Goal: Information Seeking & Learning: Learn about a topic

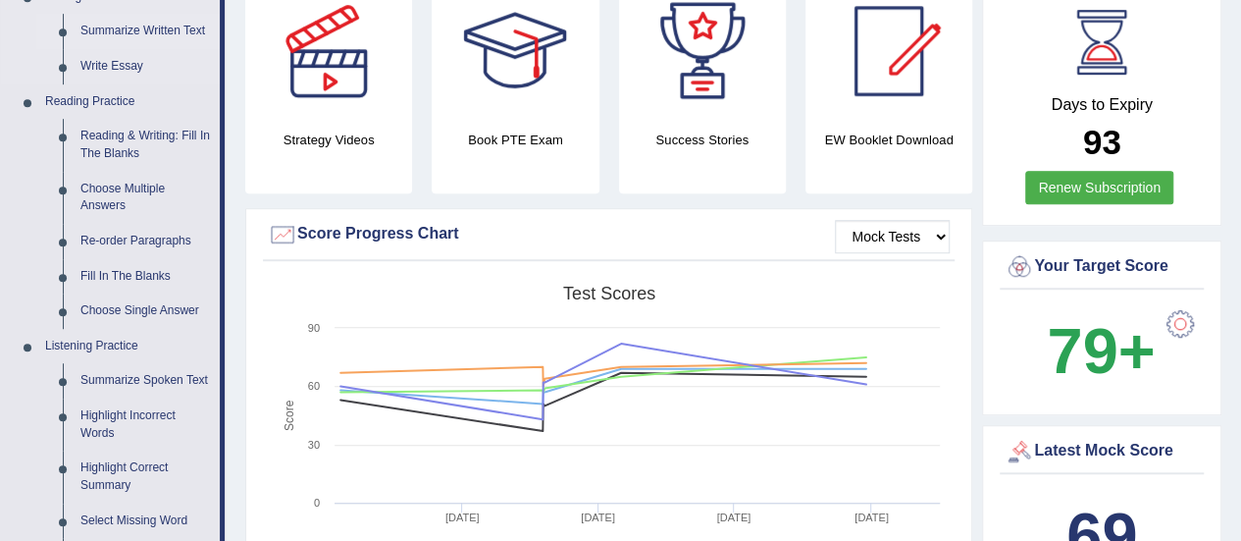
click at [137, 32] on link "Summarize Written Text" at bounding box center [146, 31] width 148 height 35
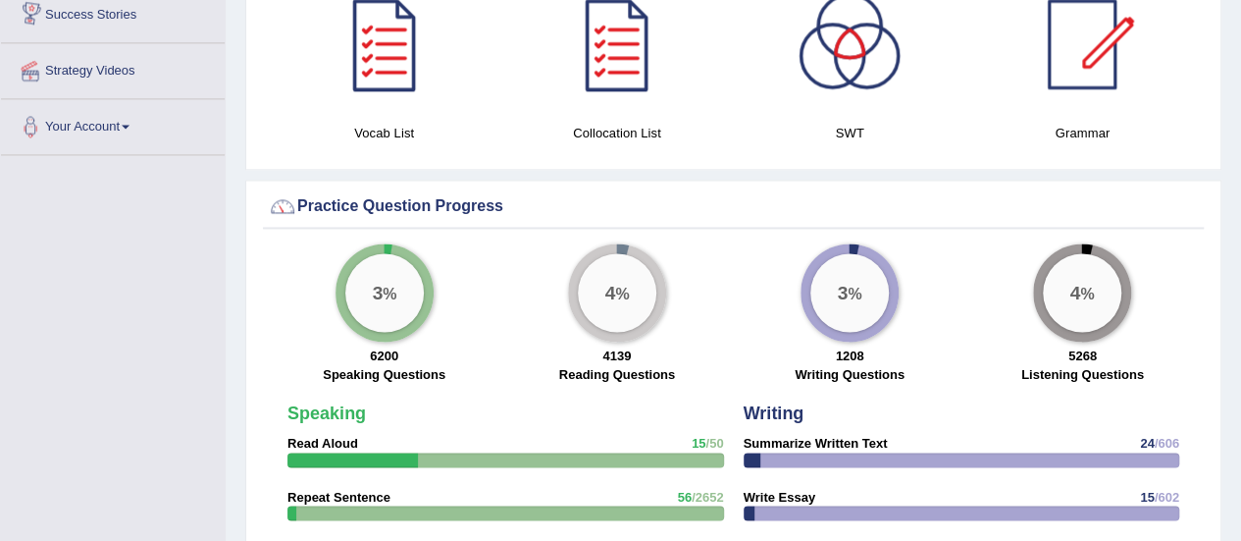
scroll to position [1409, 0]
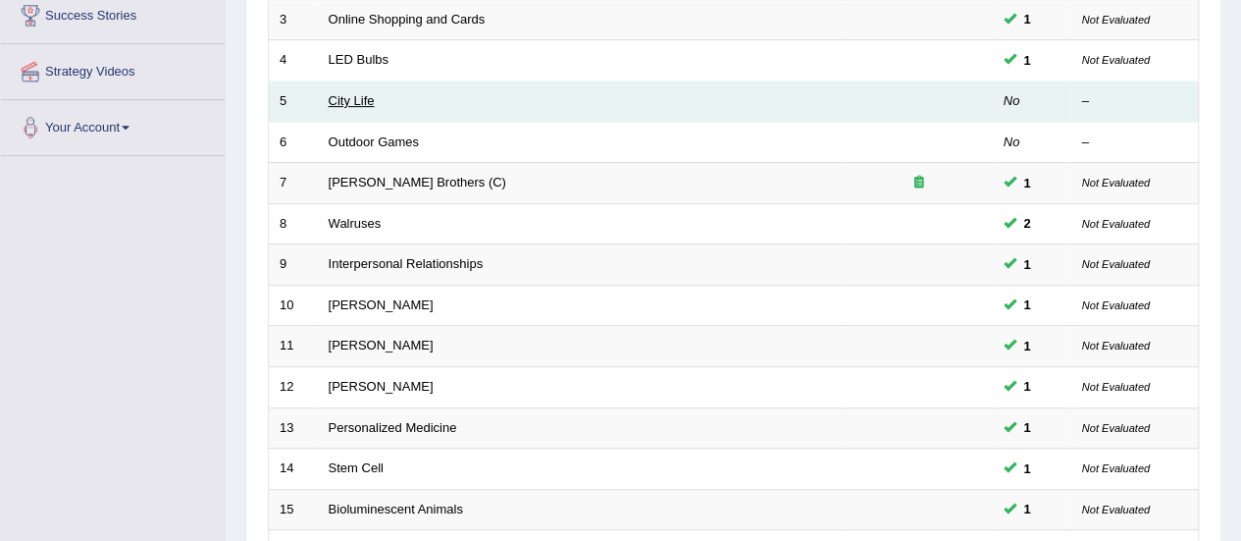
click at [342, 97] on link "City Life" at bounding box center [352, 100] width 46 height 15
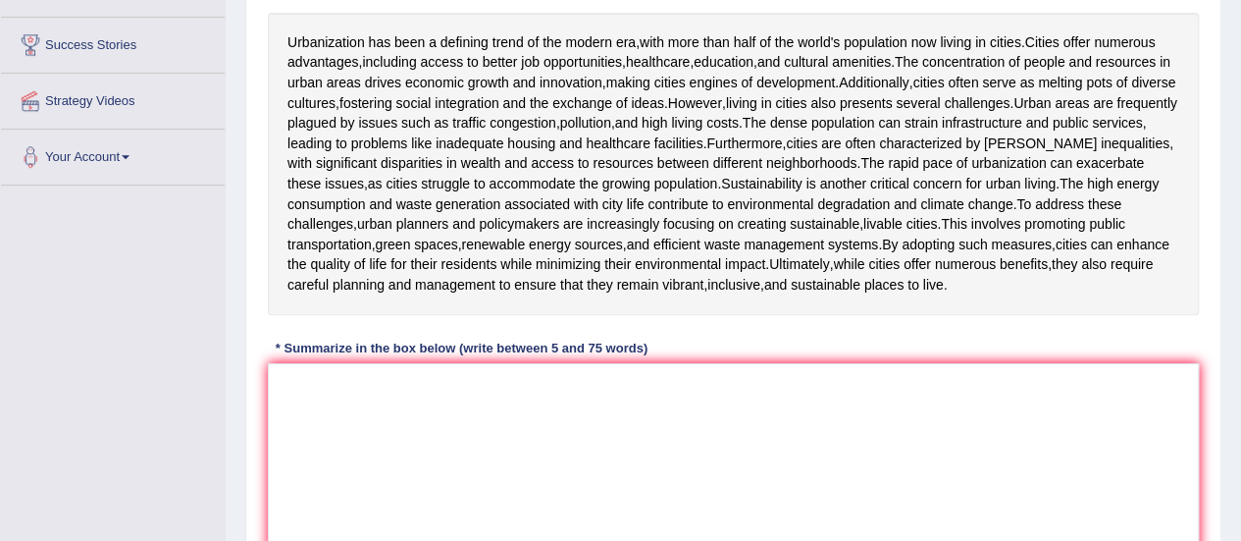
scroll to position [357, 0]
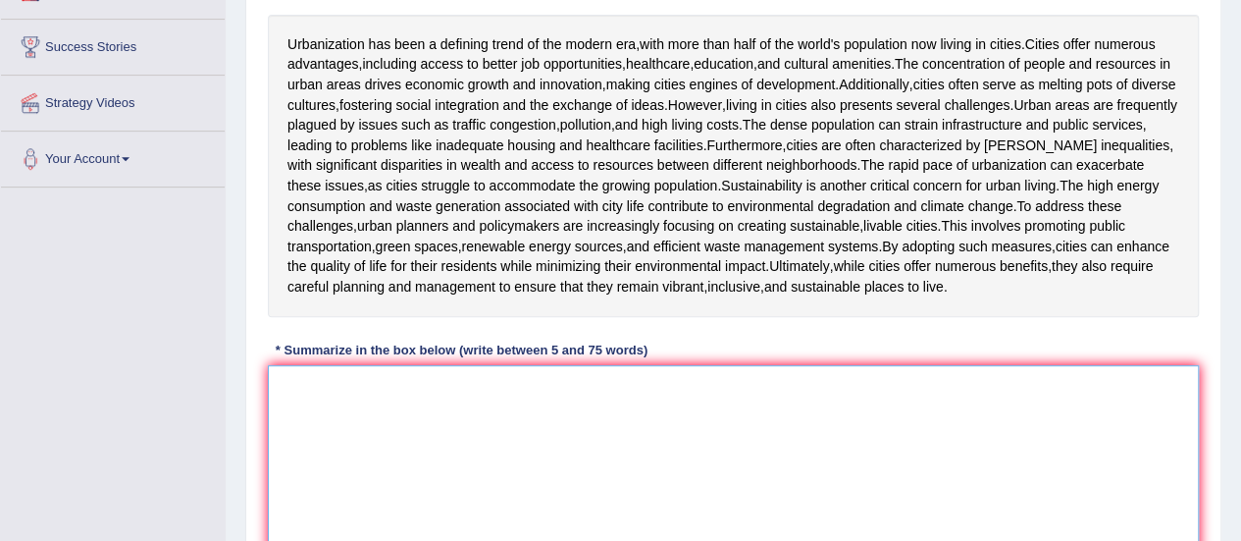
click at [351, 377] on textarea at bounding box center [733, 460] width 931 height 190
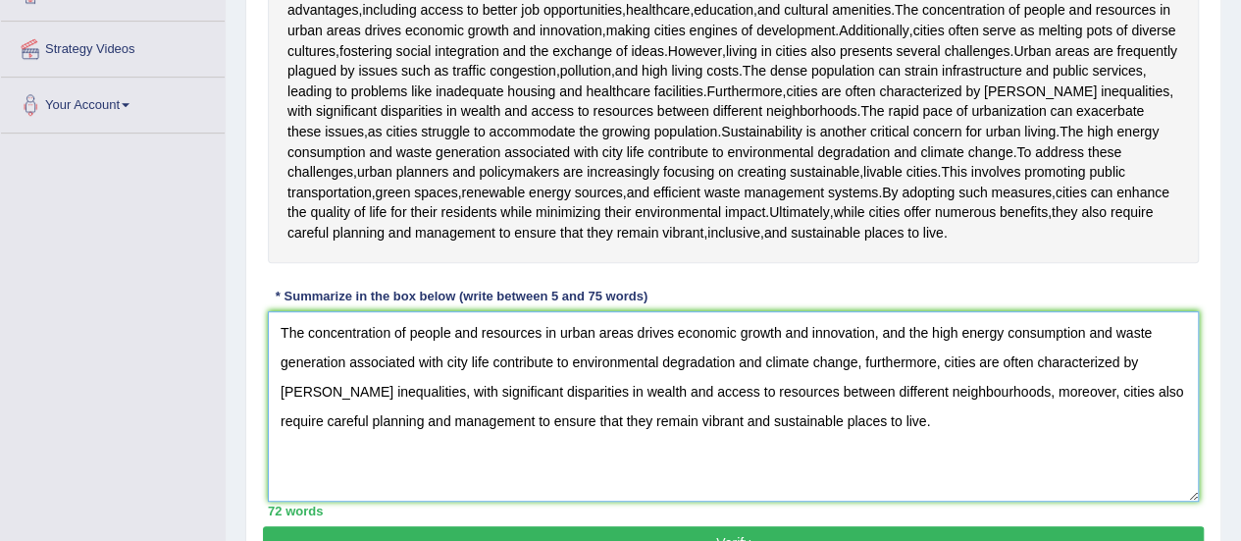
scroll to position [510, 0]
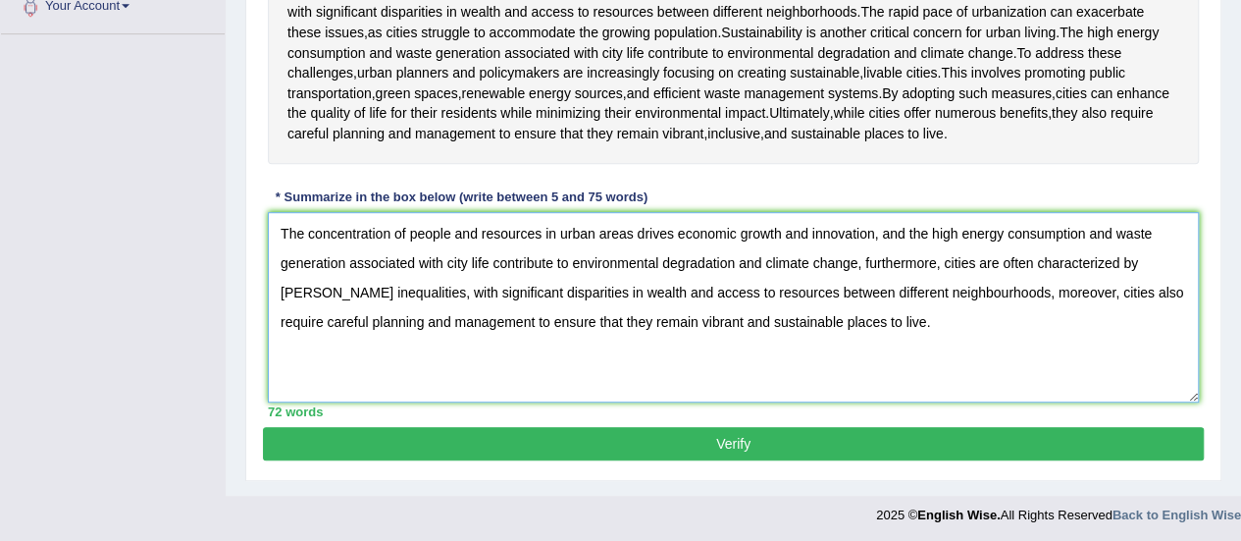
type textarea "The concentration of people and resources in urban areas drives economic growth…"
click at [734, 442] on button "Verify" at bounding box center [733, 443] width 941 height 33
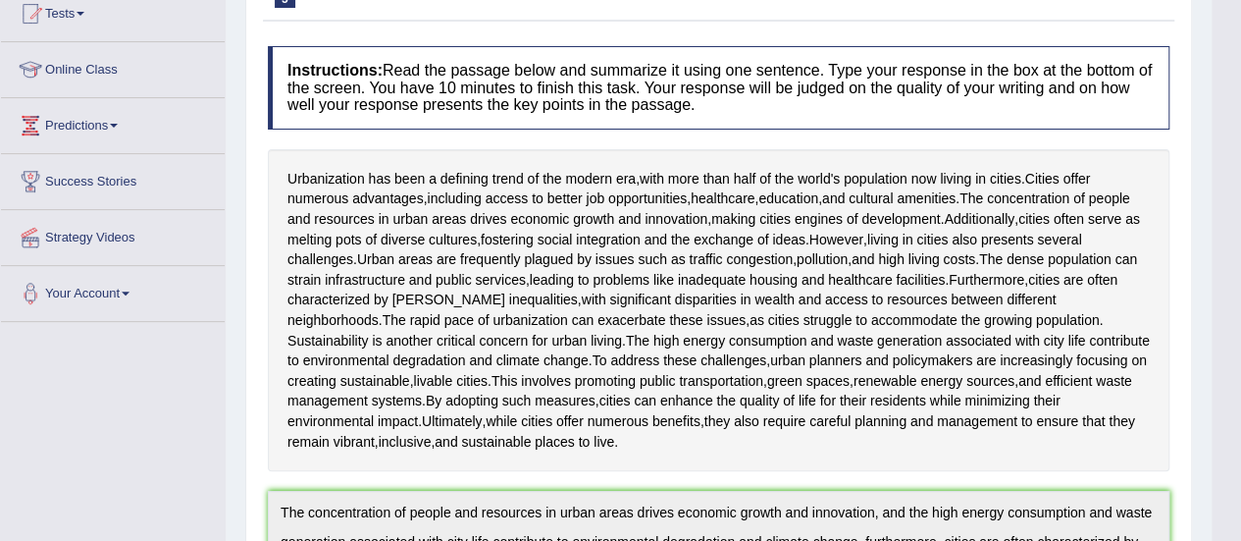
scroll to position [0, 0]
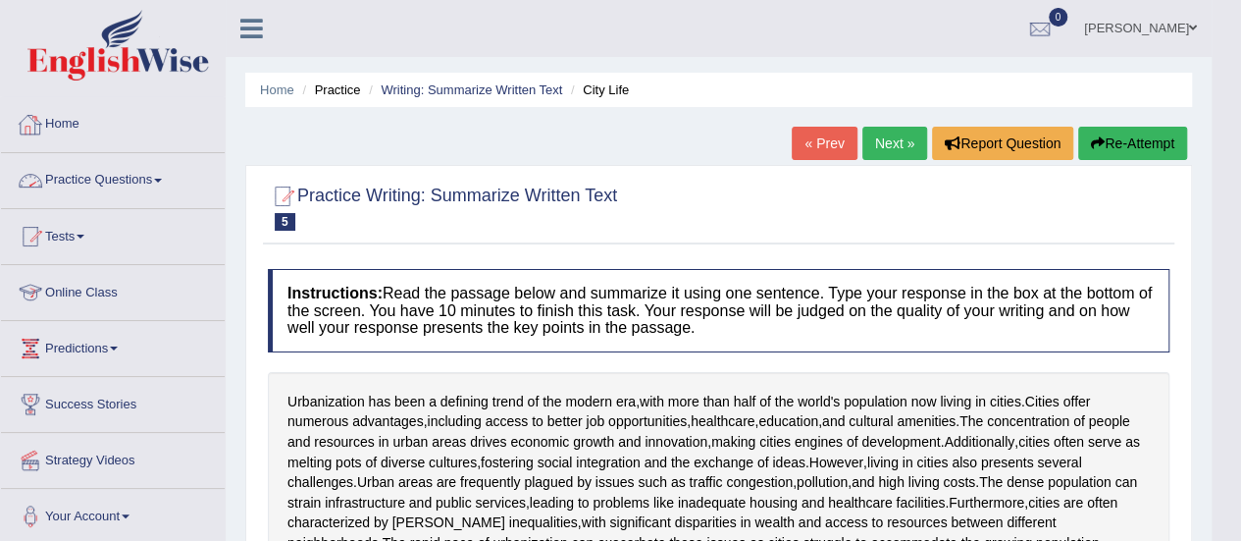
click at [133, 178] on link "Practice Questions" at bounding box center [113, 177] width 224 height 49
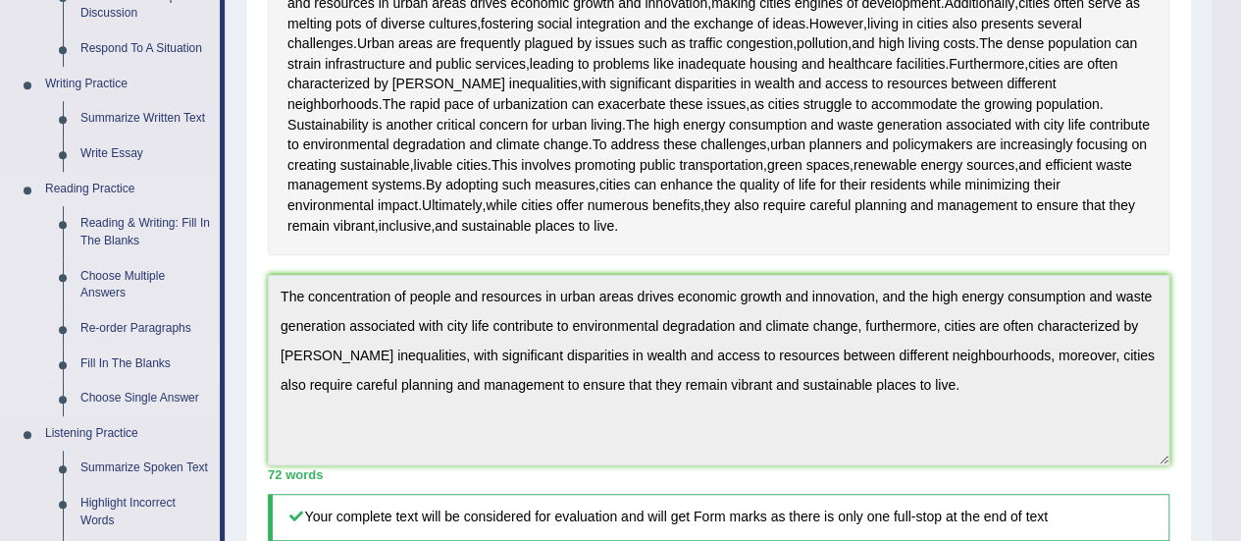
scroll to position [433, 0]
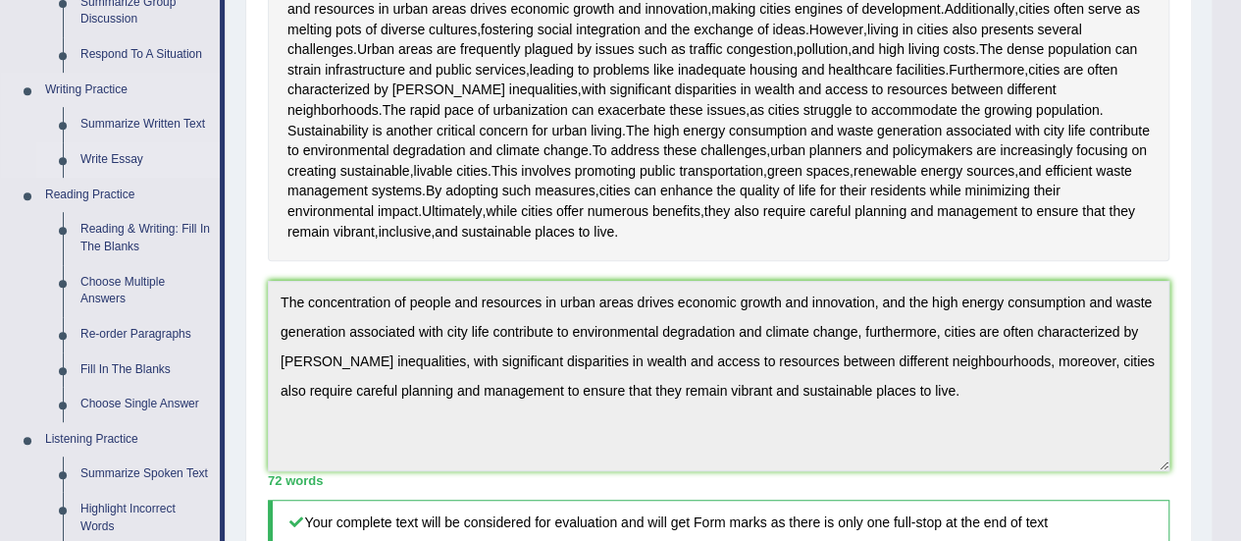
click at [105, 162] on link "Write Essay" at bounding box center [146, 159] width 148 height 35
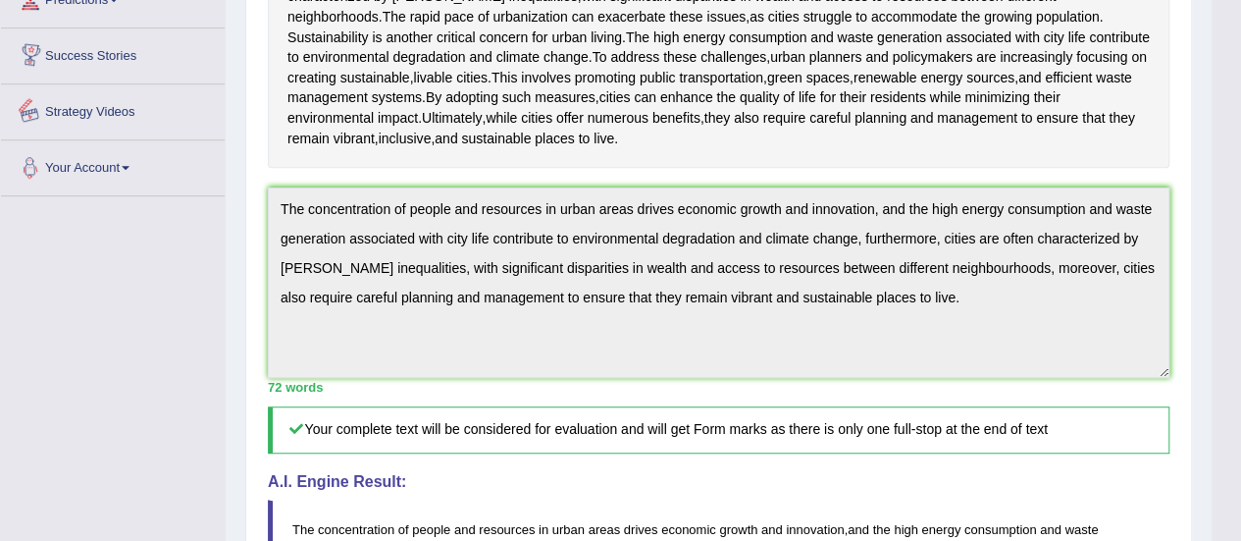
scroll to position [1040, 0]
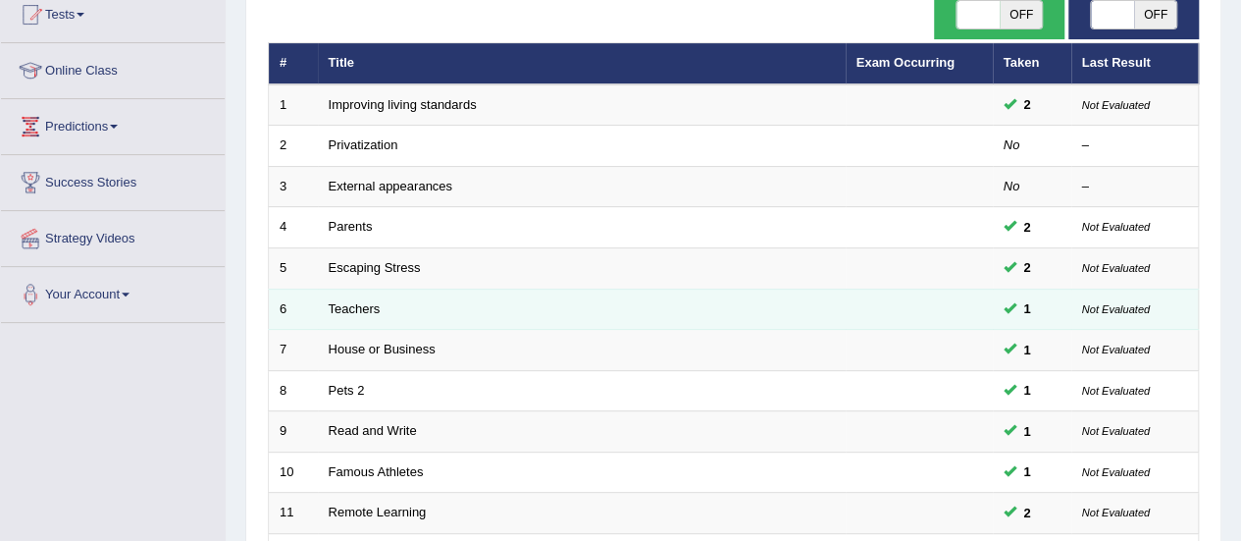
scroll to position [749, 0]
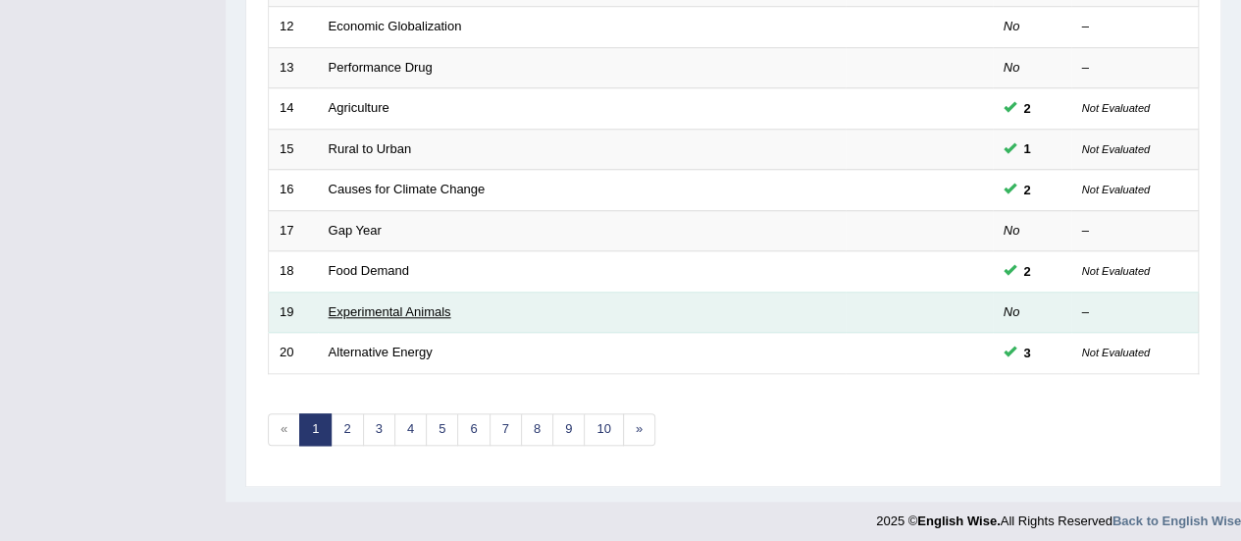
click at [391, 304] on link "Experimental Animals" at bounding box center [390, 311] width 123 height 15
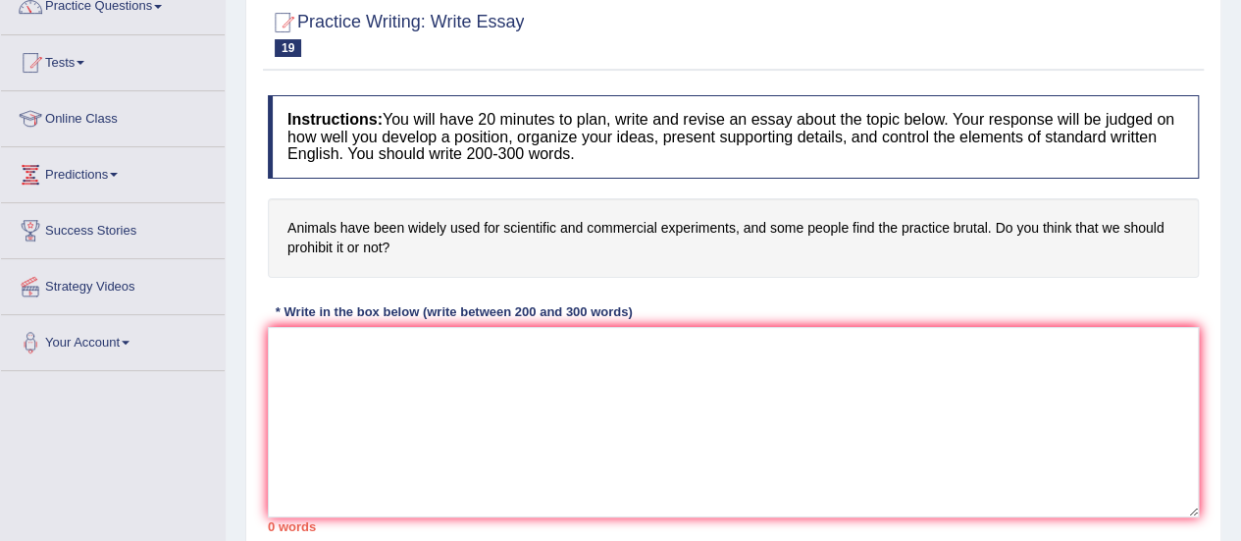
scroll to position [193, 0]
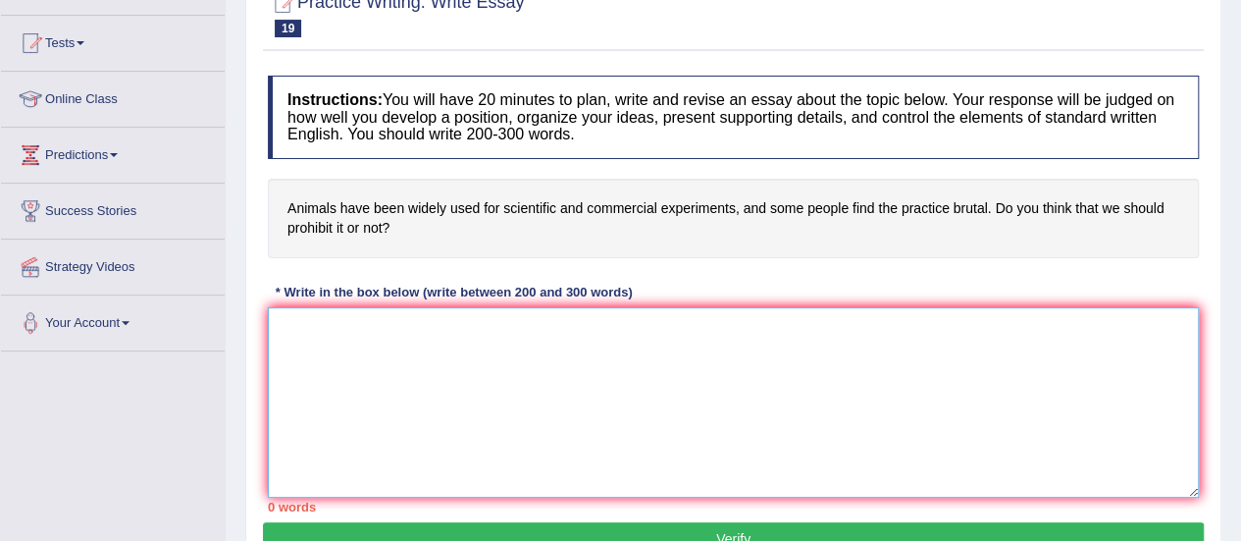
click at [417, 369] on textarea at bounding box center [733, 402] width 931 height 190
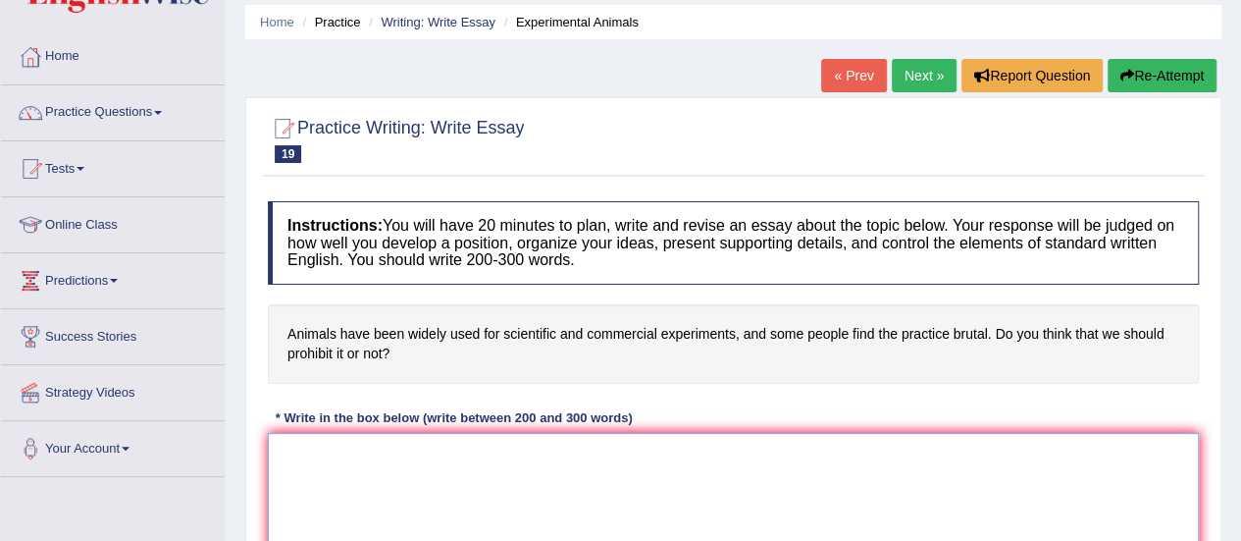
scroll to position [66, 0]
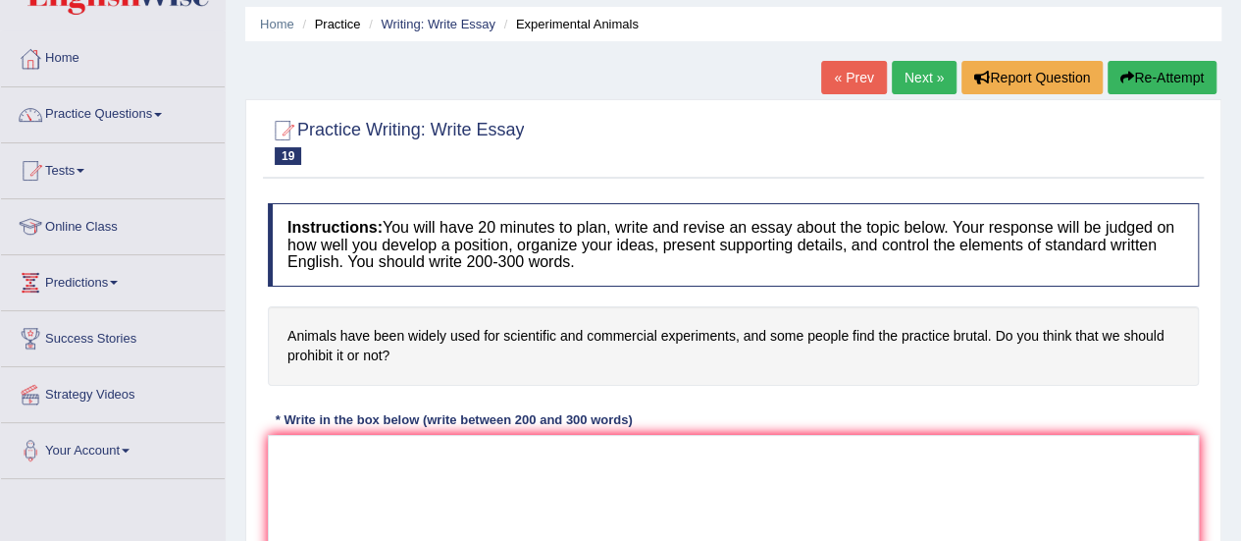
click at [910, 80] on link "Next »" at bounding box center [924, 77] width 65 height 33
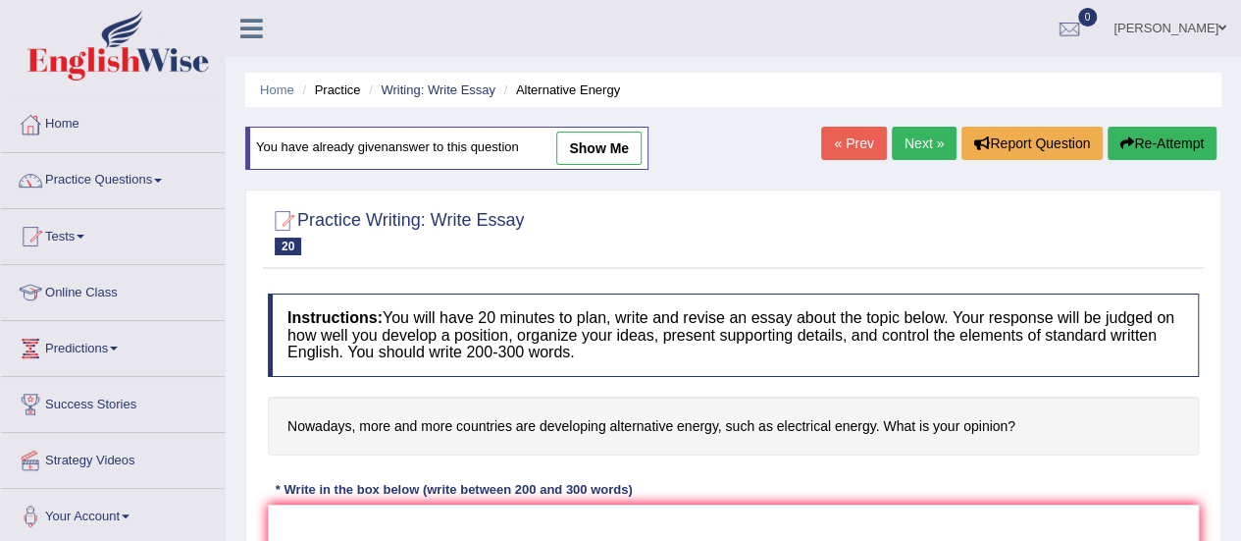
click at [920, 144] on link "Next »" at bounding box center [924, 143] width 65 height 33
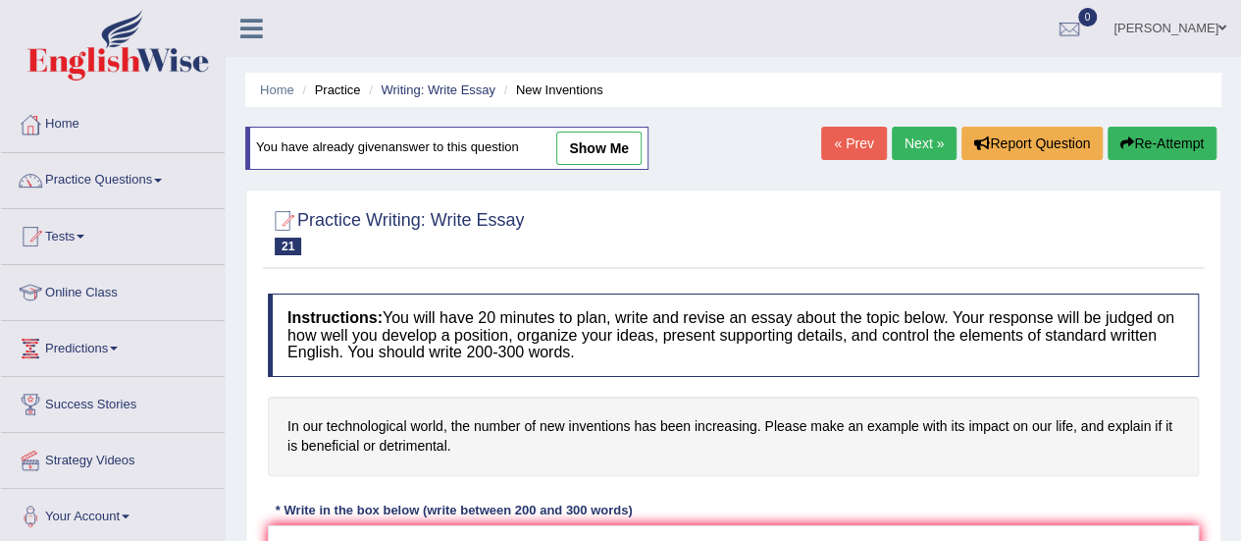
click at [920, 144] on link "Next »" at bounding box center [924, 143] width 65 height 33
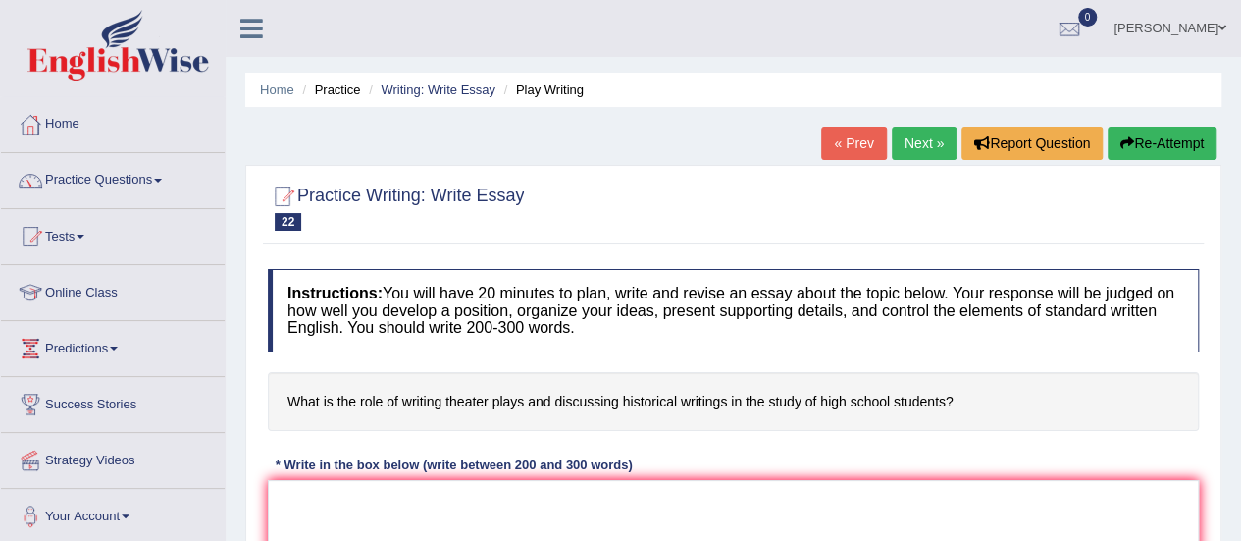
click at [920, 144] on link "Next »" at bounding box center [924, 143] width 65 height 33
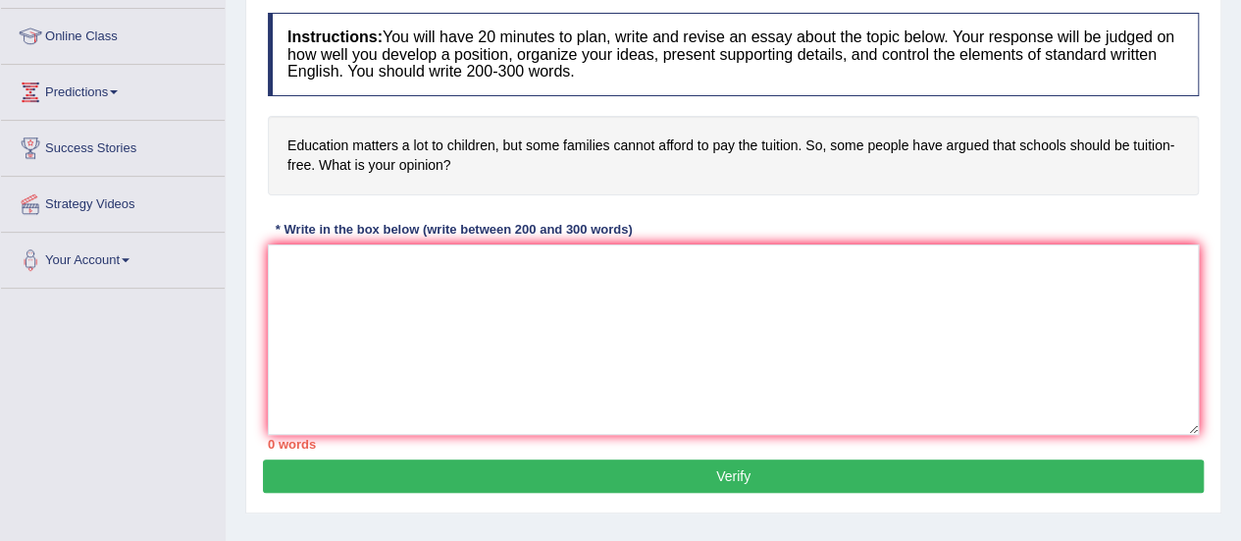
scroll to position [260, 0]
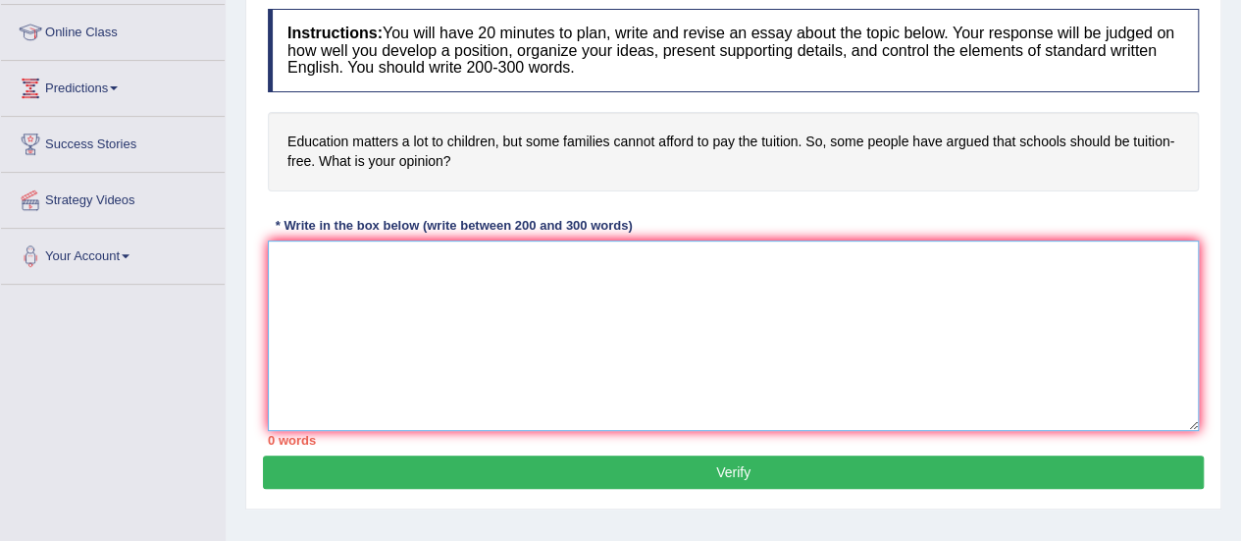
click at [402, 295] on textarea at bounding box center [733, 335] width 931 height 190
paste textarea "ESSAY TEMPLATE The increasing influence of (essay topic) on our lives has ignit…"
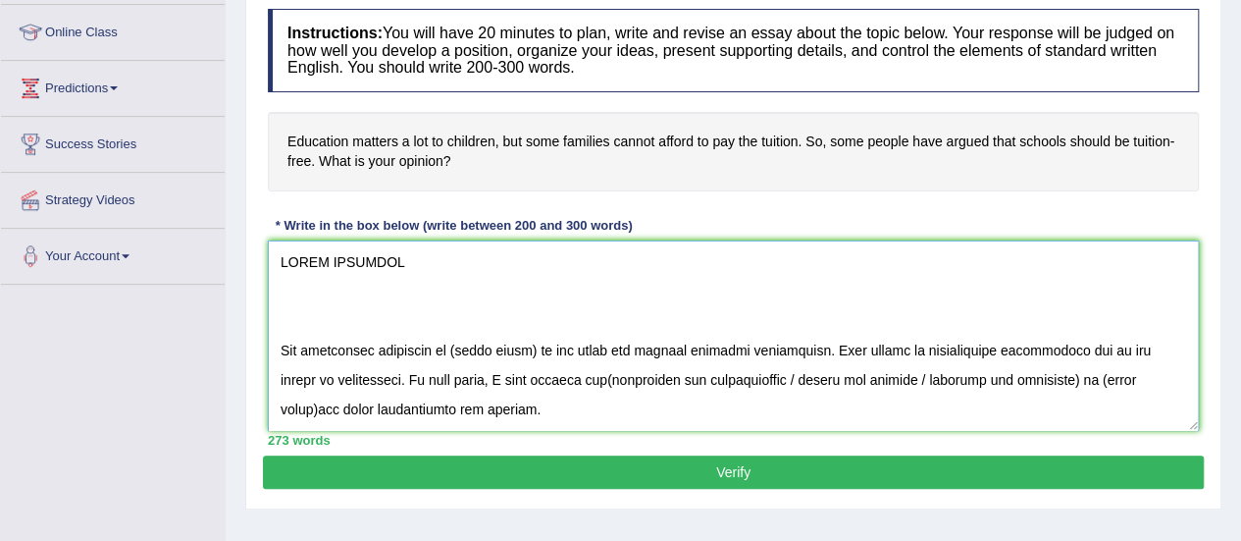
scroll to position [517, 0]
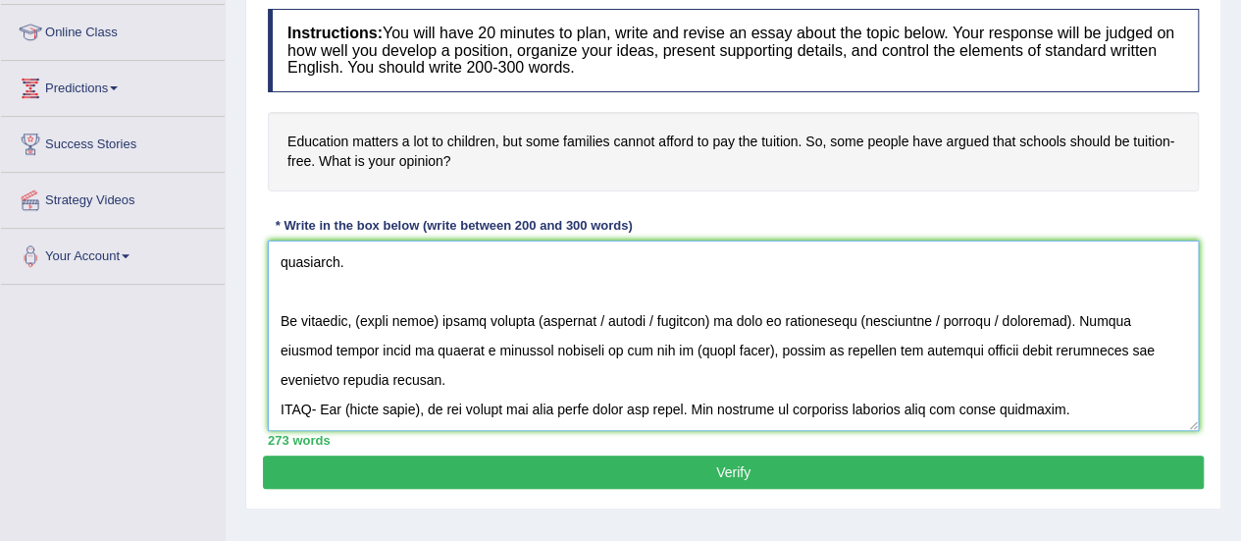
click at [1146, 403] on textarea at bounding box center [733, 335] width 931 height 190
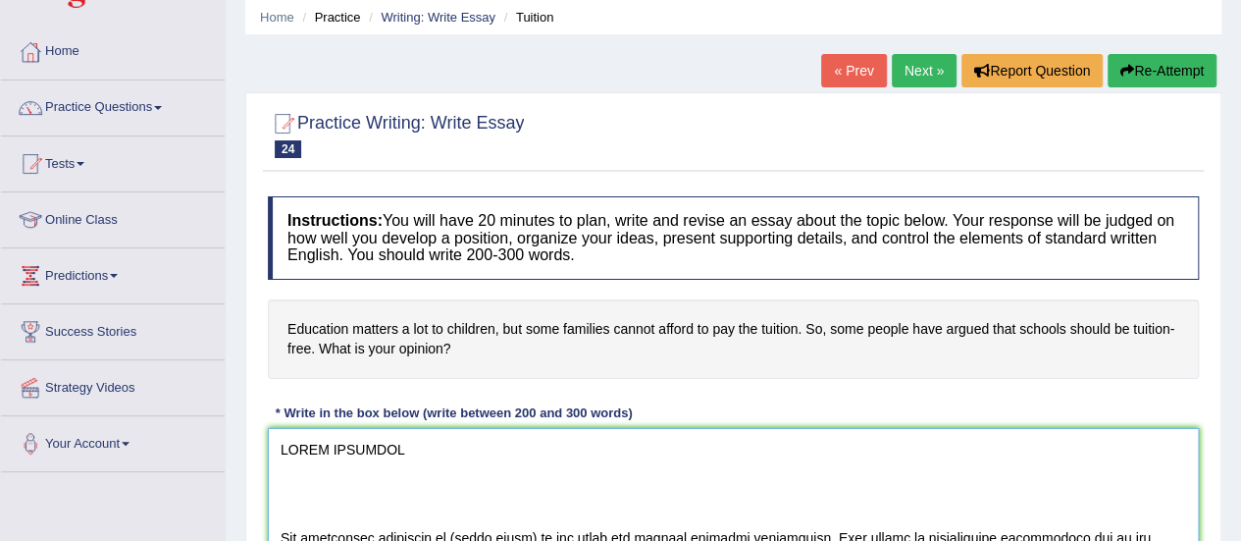
scroll to position [182, 0]
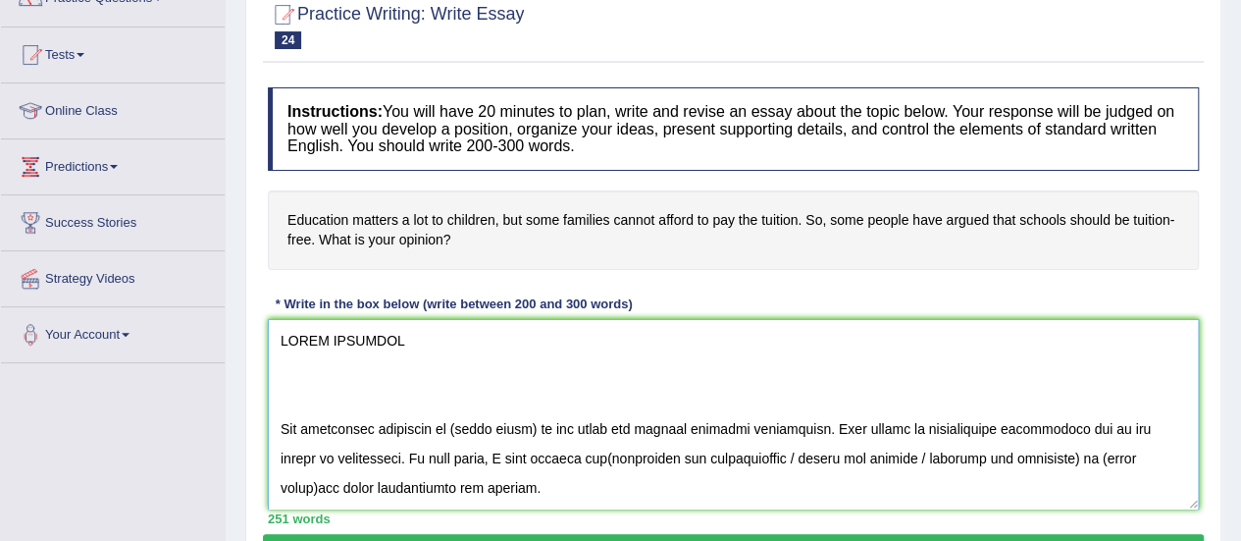
click at [296, 438] on textarea at bounding box center [733, 414] width 931 height 190
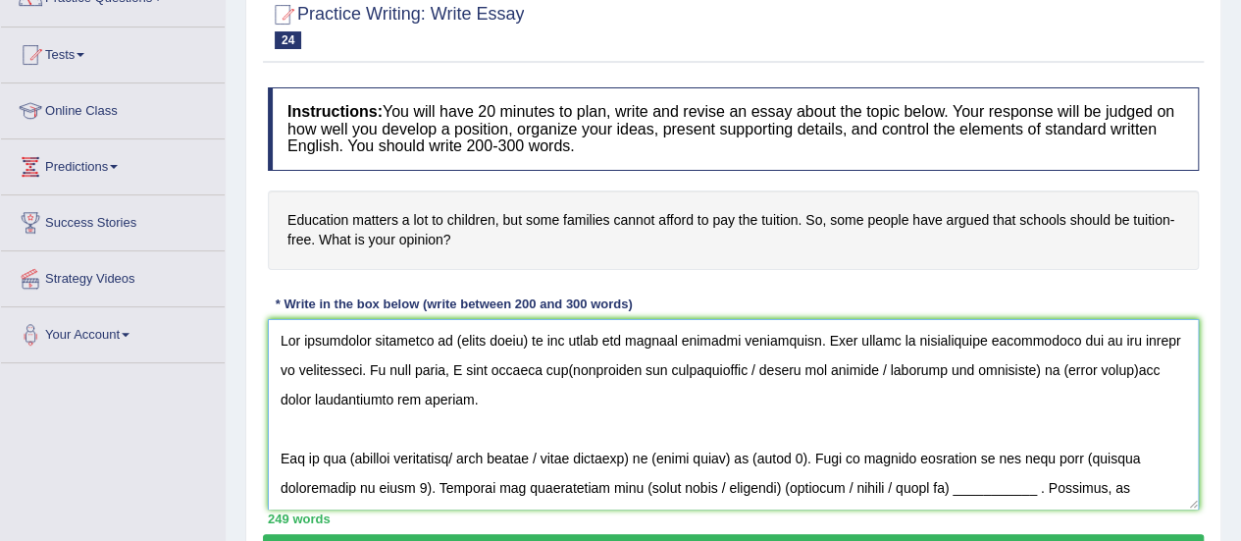
click at [525, 338] on textarea at bounding box center [733, 414] width 931 height 190
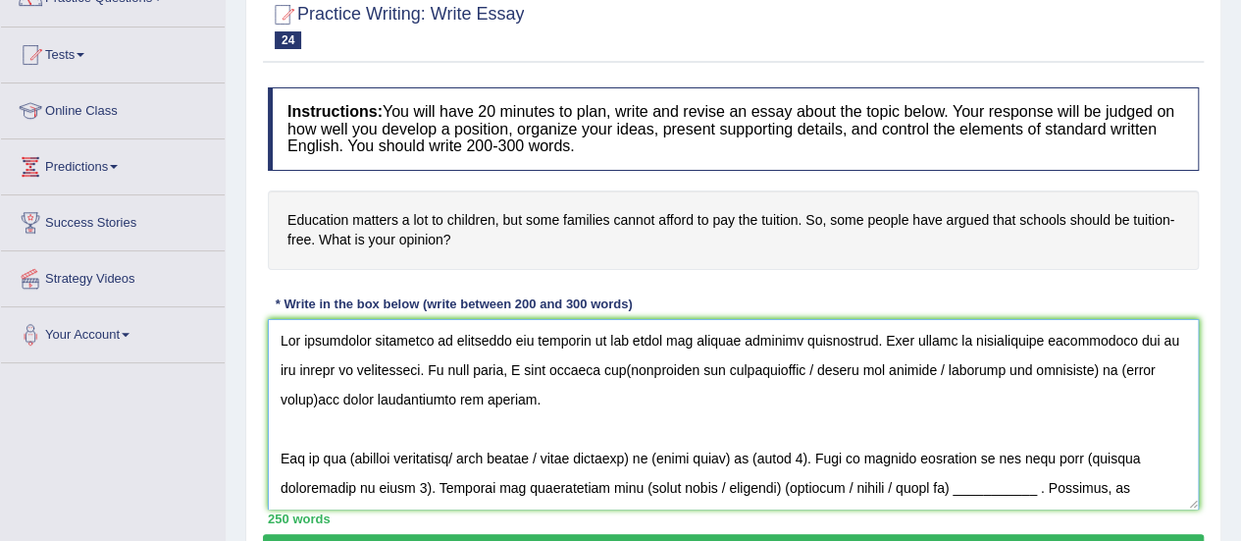
click at [608, 368] on textarea at bounding box center [733, 414] width 931 height 190
drag, startPoint x: 792, startPoint y: 363, endPoint x: 1084, endPoint y: 362, distance: 292.4
click at [1084, 362] on textarea at bounding box center [733, 414] width 931 height 190
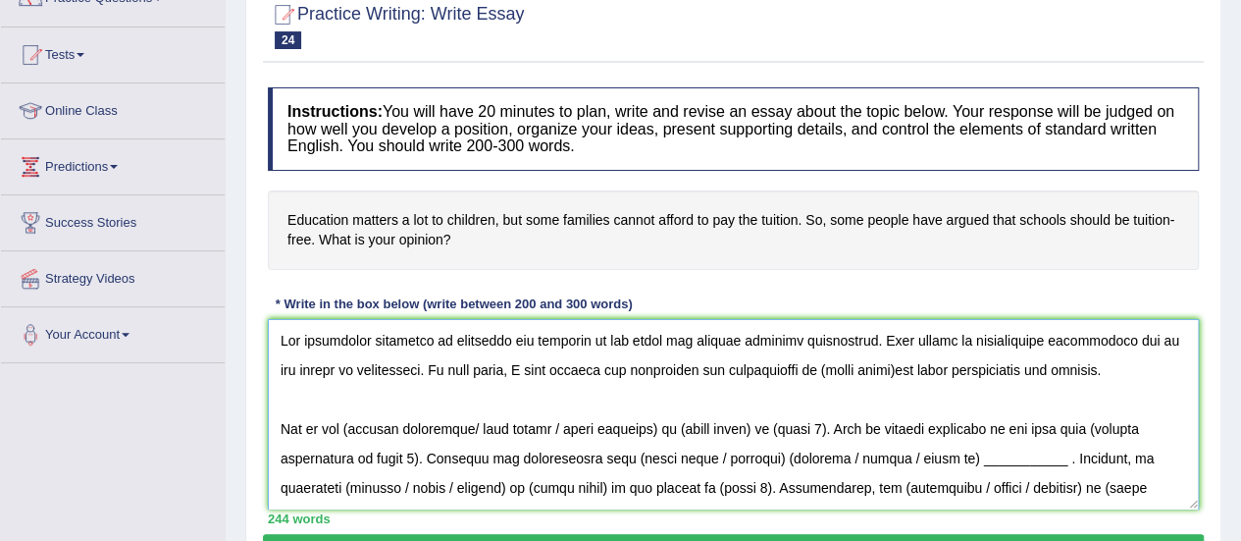
click at [883, 365] on textarea at bounding box center [733, 414] width 931 height 190
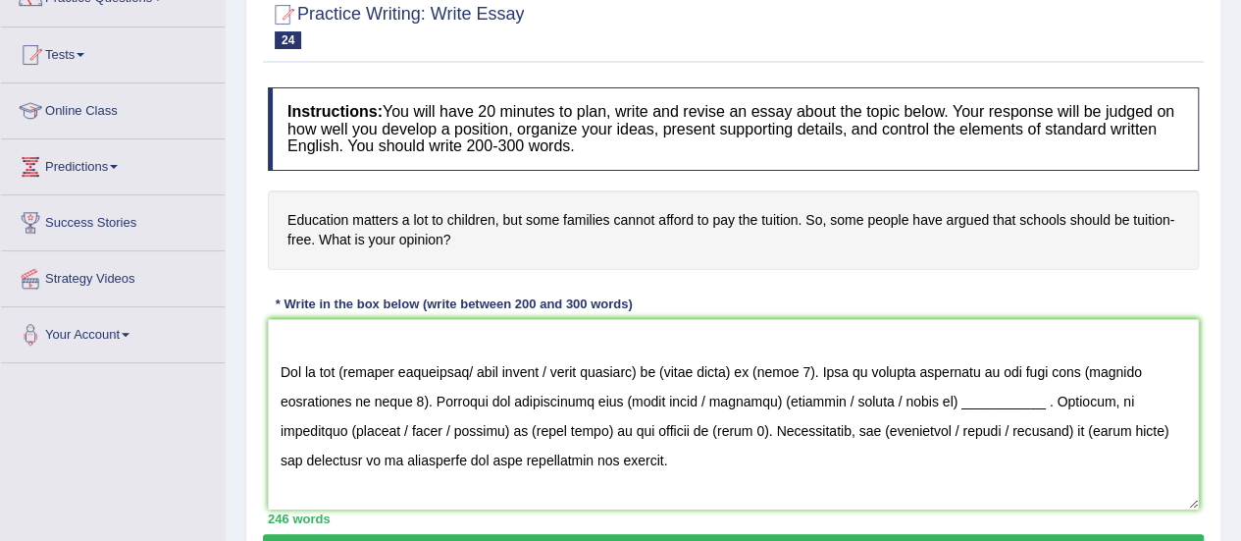
scroll to position [89, 0]
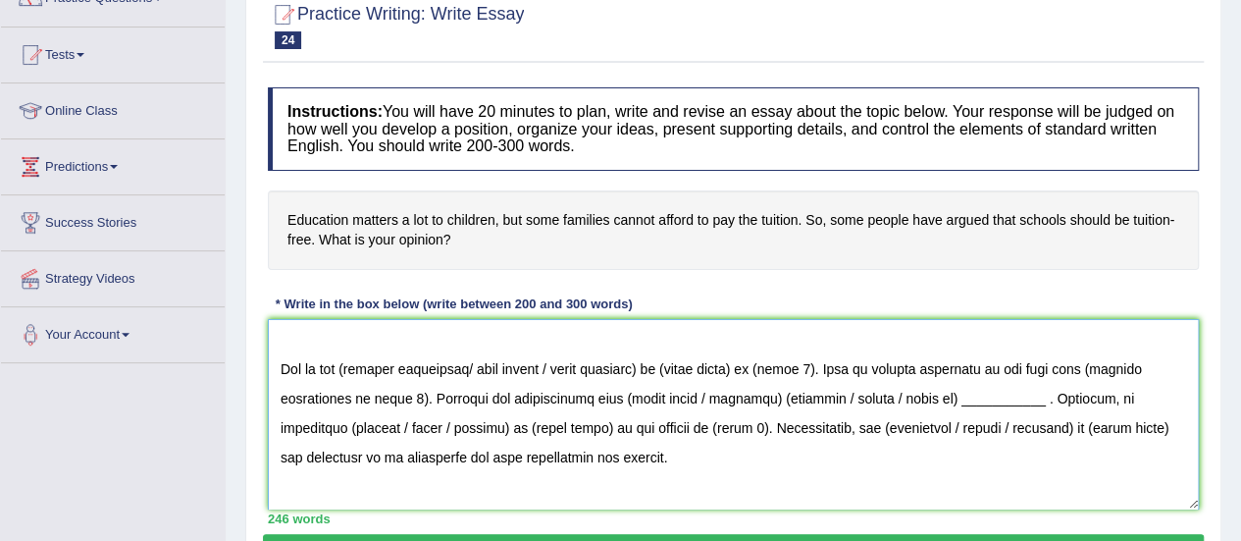
click at [354, 368] on textarea at bounding box center [733, 414] width 931 height 190
click at [667, 365] on textarea at bounding box center [733, 414] width 931 height 190
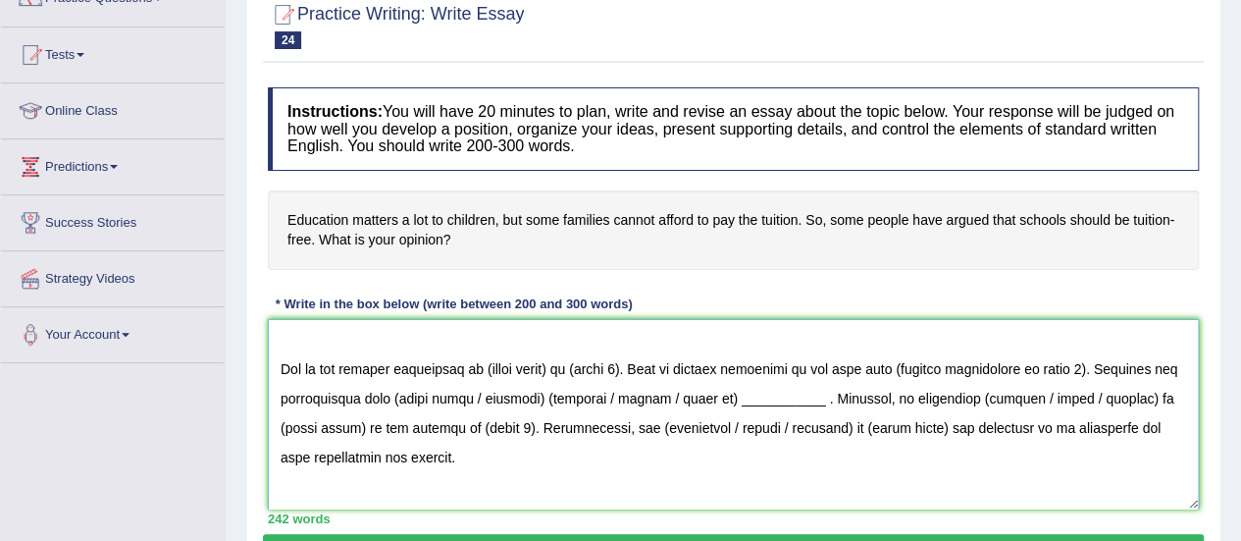
click at [566, 368] on textarea at bounding box center [733, 414] width 931 height 190
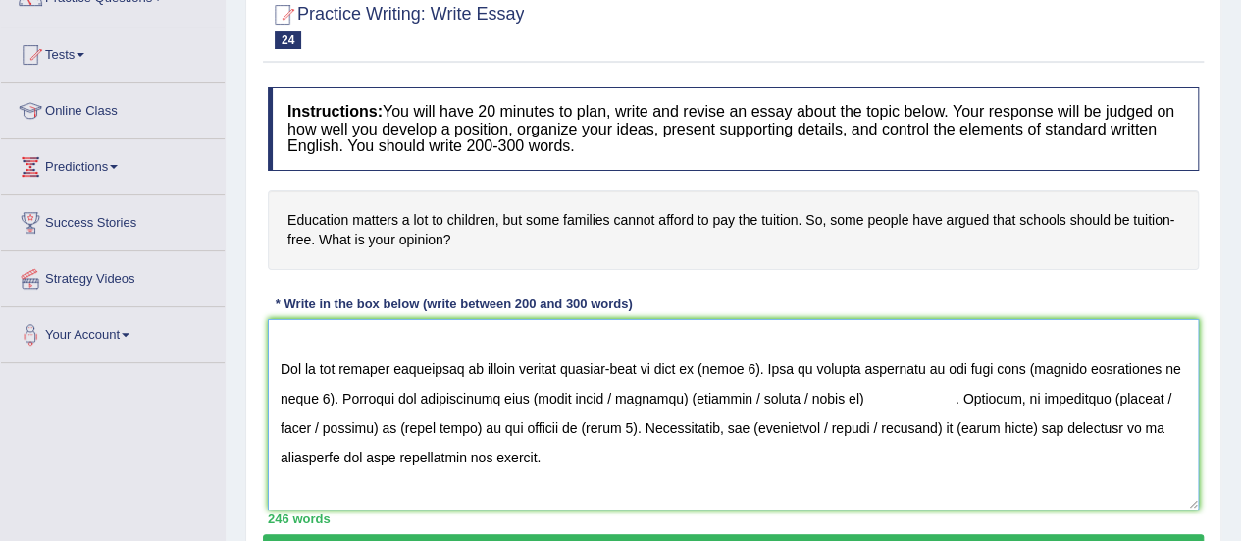
click at [754, 366] on textarea at bounding box center [733, 414] width 931 height 190
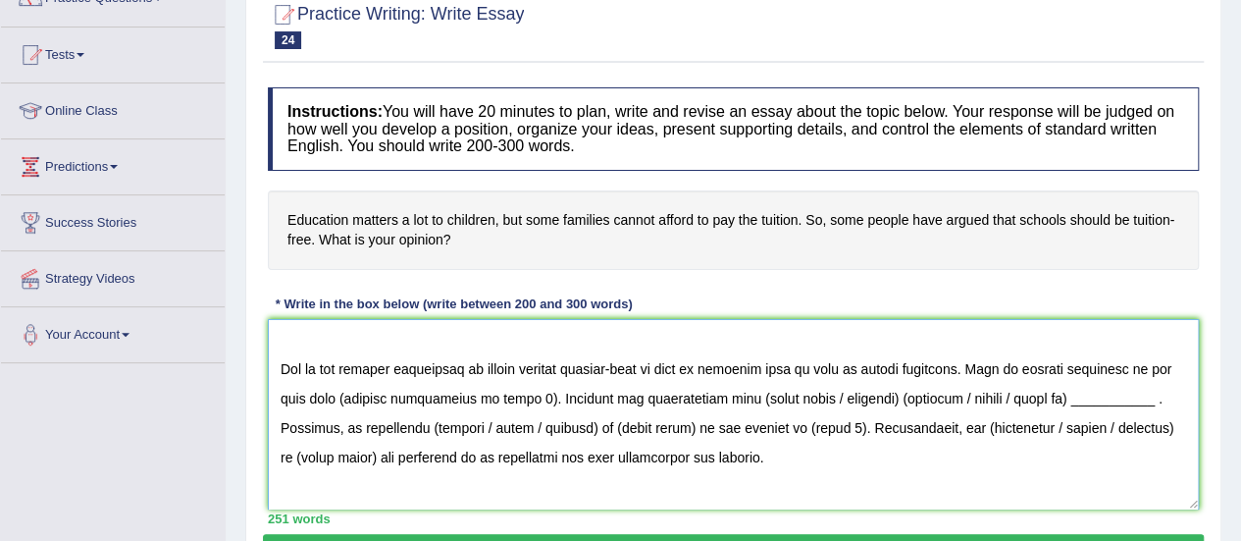
click at [828, 376] on textarea at bounding box center [733, 414] width 931 height 190
click at [514, 397] on textarea at bounding box center [733, 414] width 931 height 190
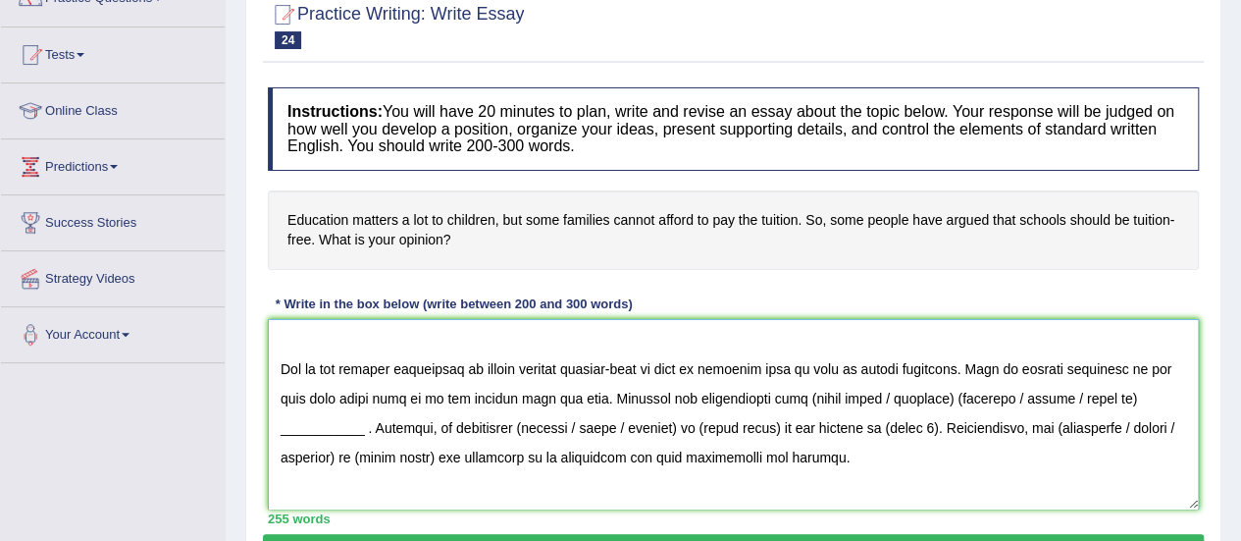
click at [946, 403] on textarea at bounding box center [733, 414] width 931 height 190
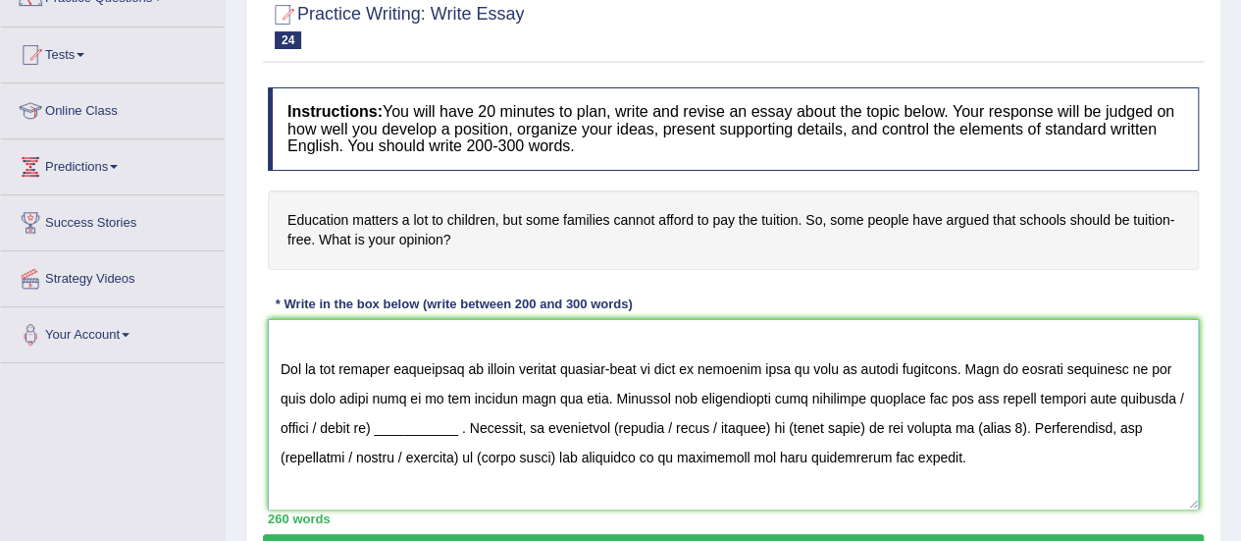
click at [385, 427] on textarea at bounding box center [733, 414] width 931 height 190
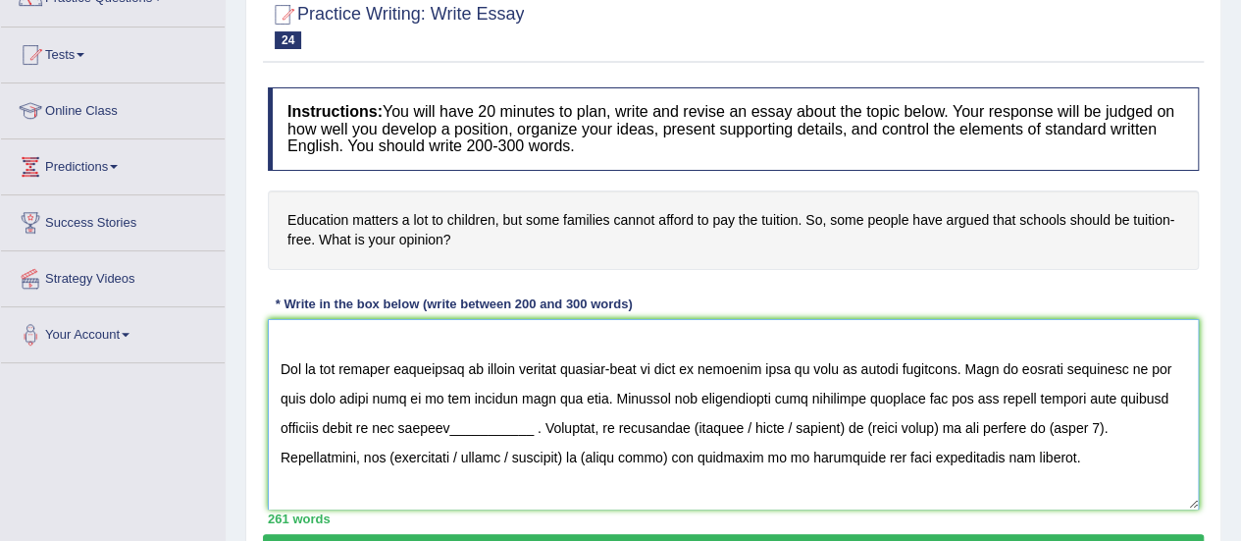
click at [533, 431] on textarea at bounding box center [733, 414] width 931 height 190
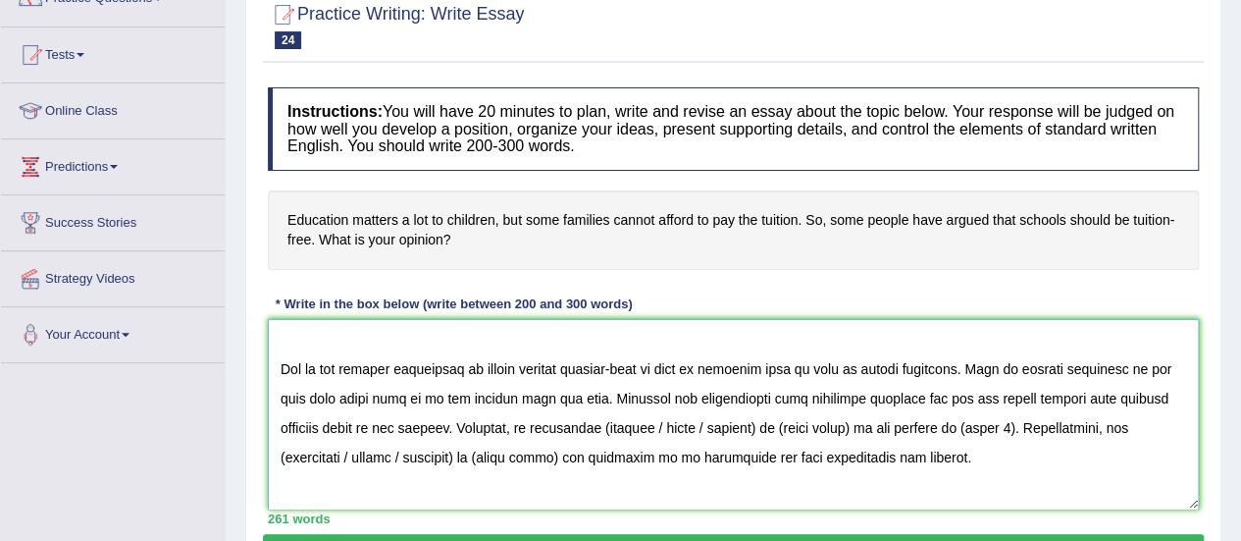
click at [606, 427] on textarea at bounding box center [733, 414] width 931 height 190
click at [755, 429] on textarea at bounding box center [733, 414] width 931 height 190
click at [746, 413] on textarea at bounding box center [733, 414] width 931 height 190
click at [736, 423] on textarea at bounding box center [733, 414] width 931 height 190
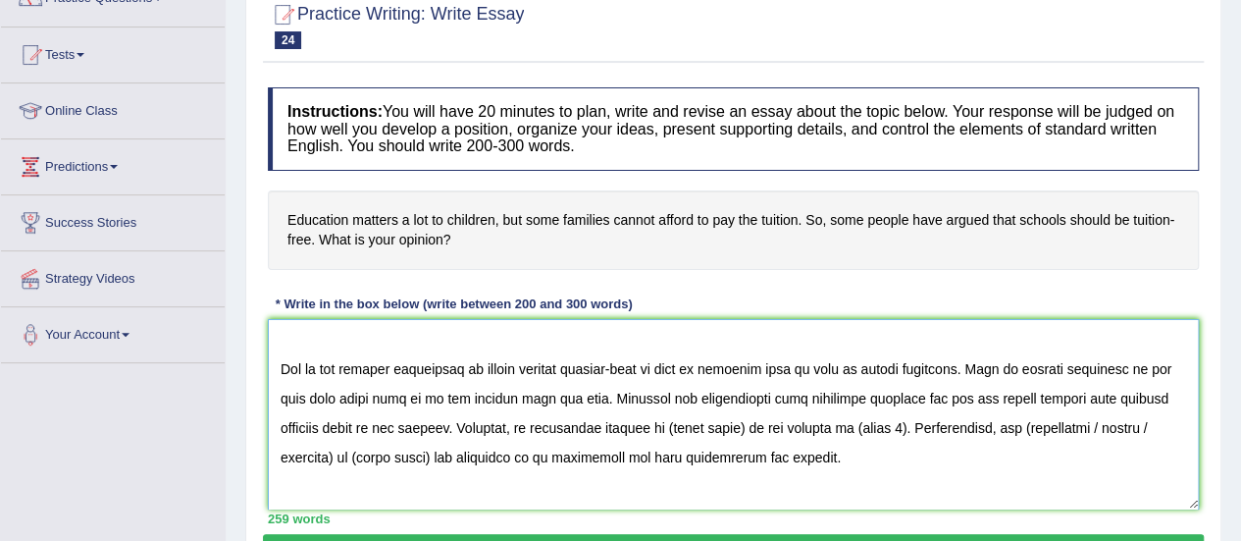
click at [736, 423] on textarea at bounding box center [733, 414] width 931 height 190
click at [850, 431] on textarea at bounding box center [733, 414] width 931 height 190
click at [290, 459] on textarea at bounding box center [733, 414] width 931 height 190
drag, startPoint x: 572, startPoint y: 454, endPoint x: 537, endPoint y: 460, distance: 35.8
click at [381, 439] on textarea at bounding box center [733, 414] width 931 height 190
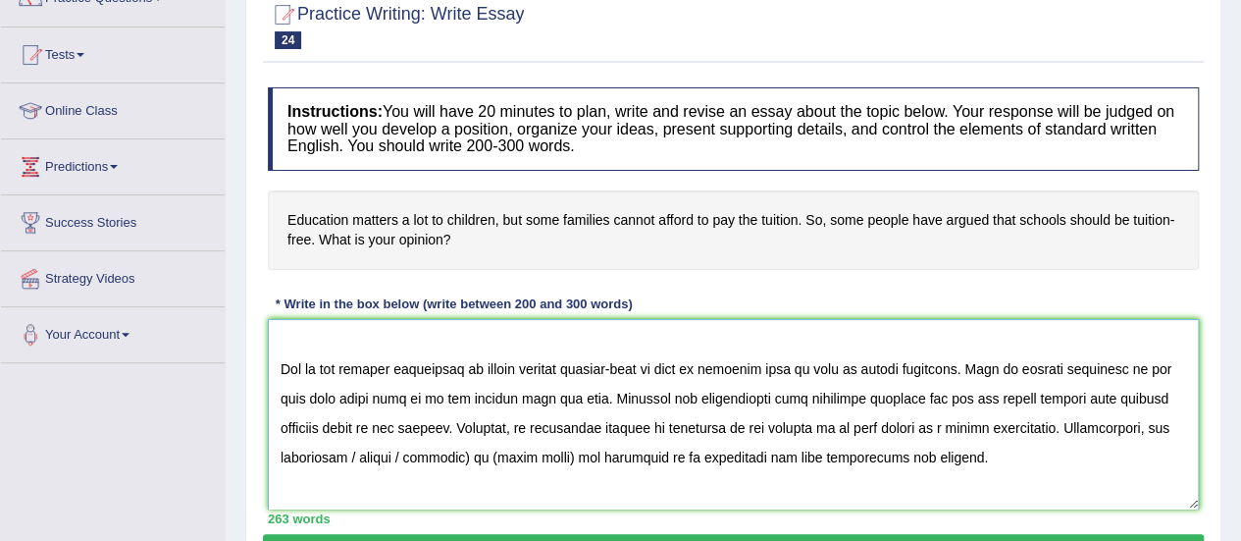
drag, startPoint x: 582, startPoint y: 453, endPoint x: 351, endPoint y: 440, distance: 231.0
click at [351, 440] on textarea at bounding box center [733, 414] width 931 height 190
click at [733, 403] on textarea at bounding box center [733, 414] width 931 height 190
click at [699, 362] on textarea at bounding box center [733, 414] width 931 height 190
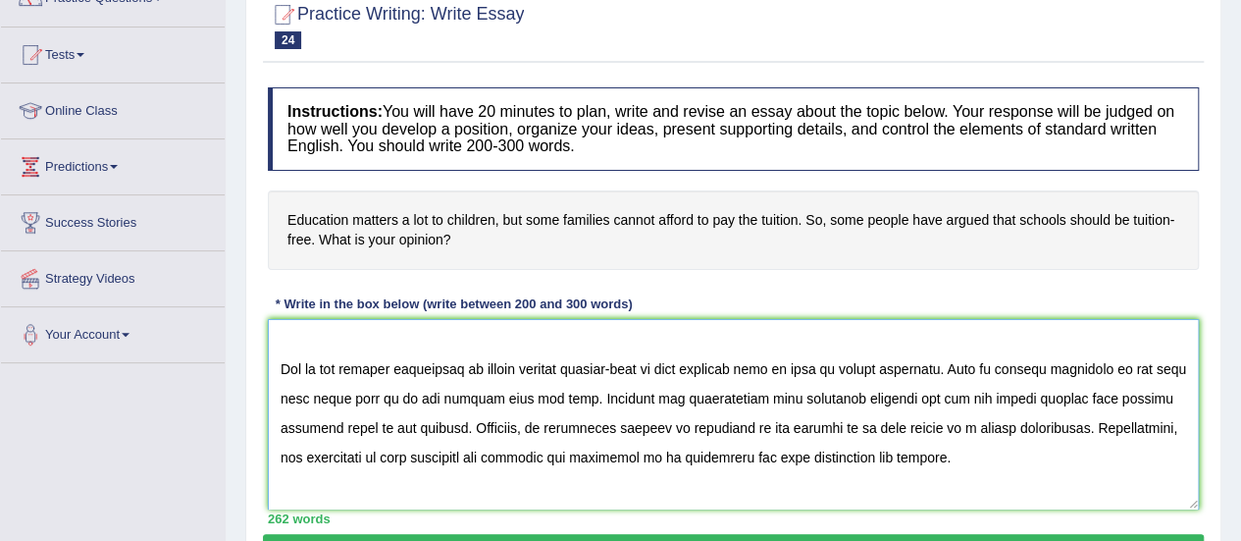
click at [1135, 396] on textarea at bounding box center [733, 414] width 931 height 190
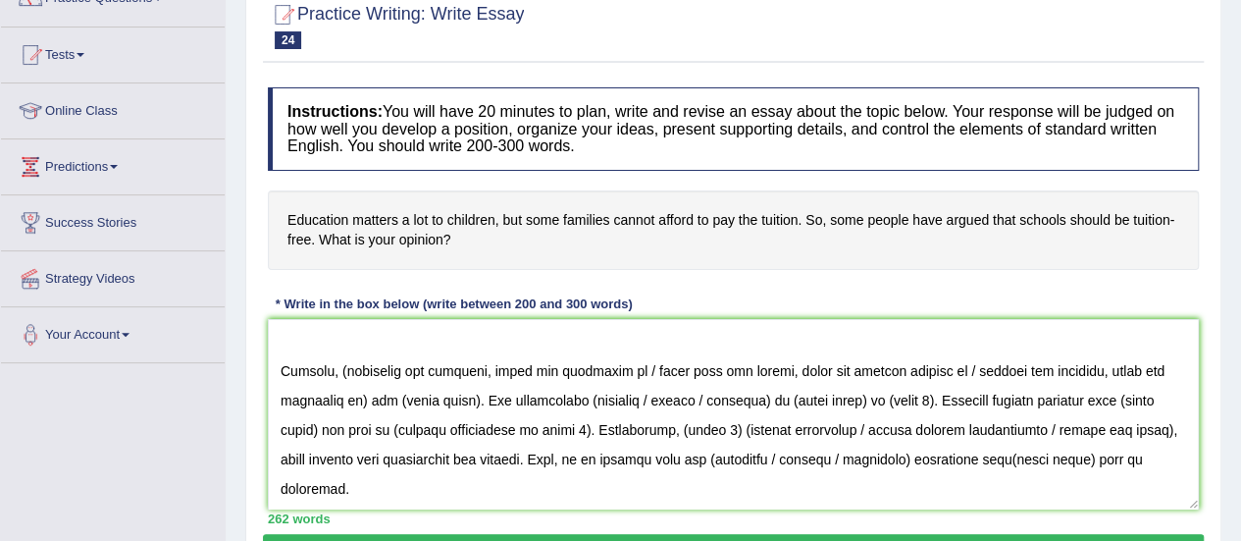
scroll to position [235, 0]
click at [342, 362] on textarea at bounding box center [733, 414] width 931 height 190
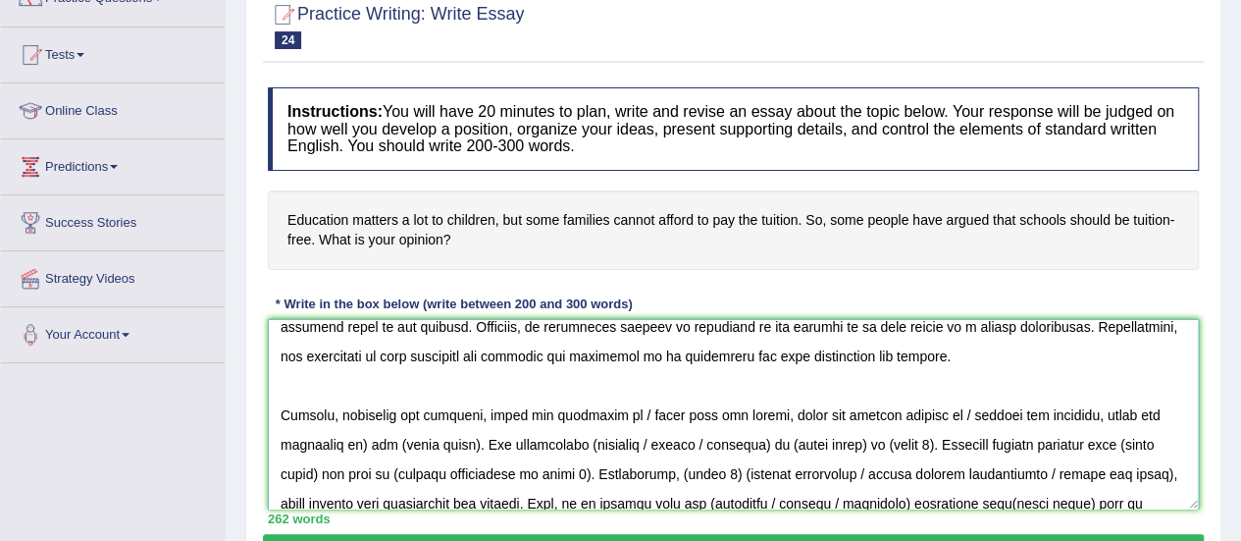
scroll to position [177, 0]
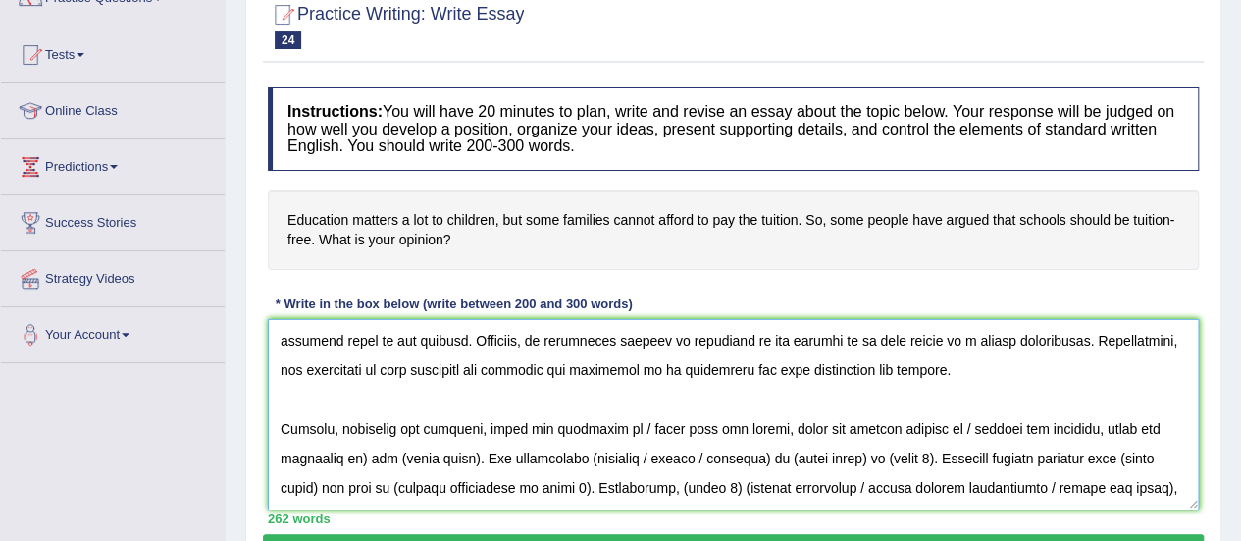
drag, startPoint x: 622, startPoint y: 363, endPoint x: 357, endPoint y: 446, distance: 277.7
click at [357, 446] on textarea at bounding box center [733, 414] width 931 height 190
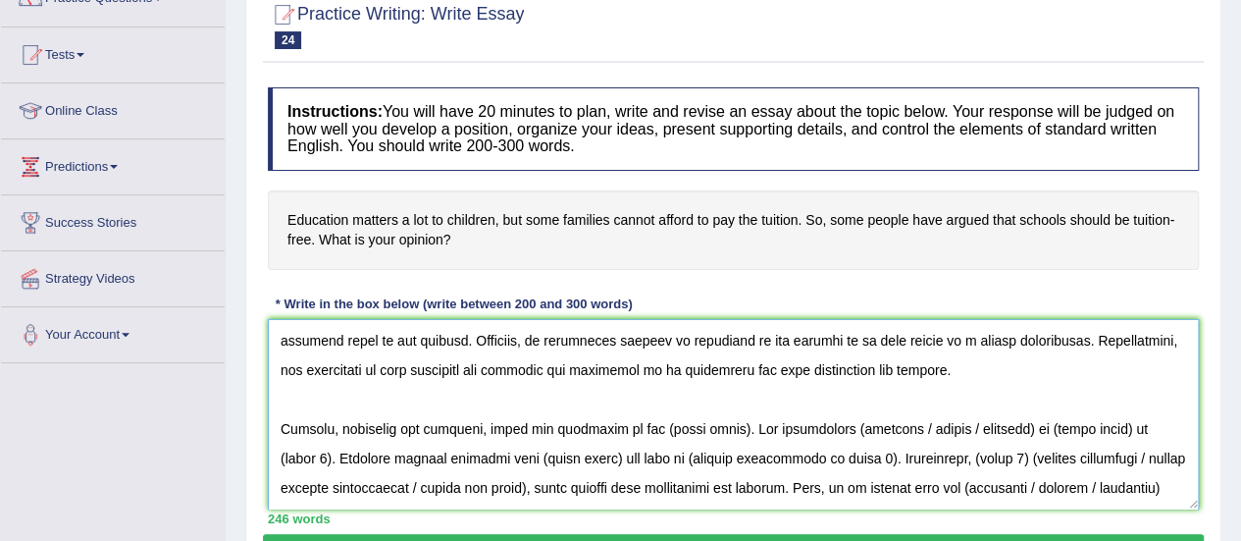
drag, startPoint x: 728, startPoint y: 429, endPoint x: 627, endPoint y: 419, distance: 101.5
click at [627, 419] on textarea at bounding box center [733, 414] width 931 height 190
click at [282, 461] on textarea at bounding box center [733, 414] width 931 height 190
drag, startPoint x: 616, startPoint y: 455, endPoint x: 343, endPoint y: 443, distance: 273.0
click at [343, 443] on textarea at bounding box center [733, 414] width 931 height 190
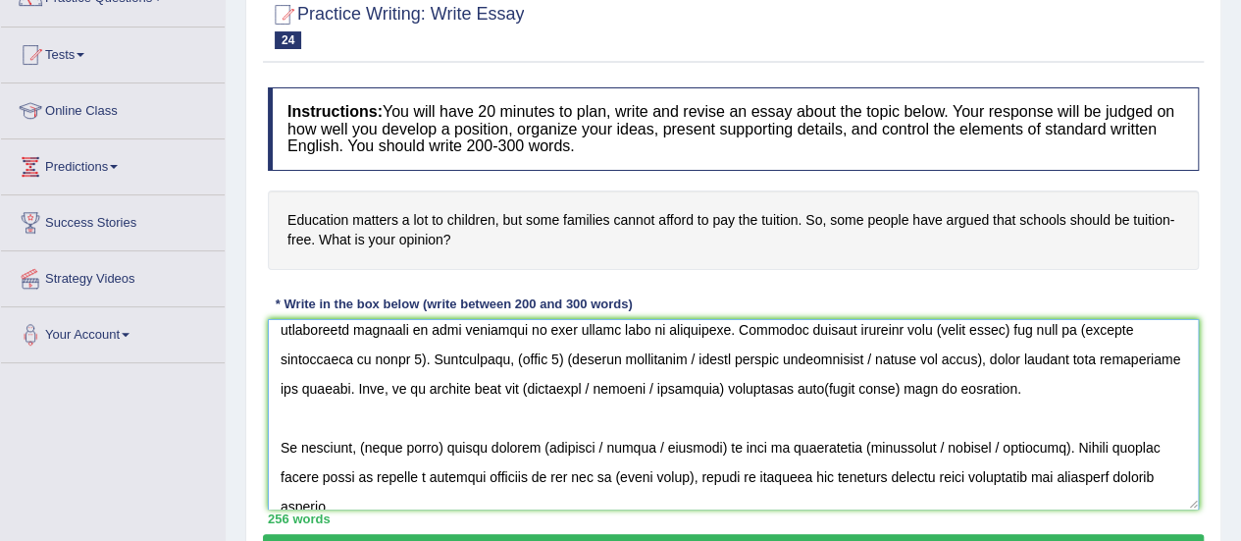
scroll to position [298, 0]
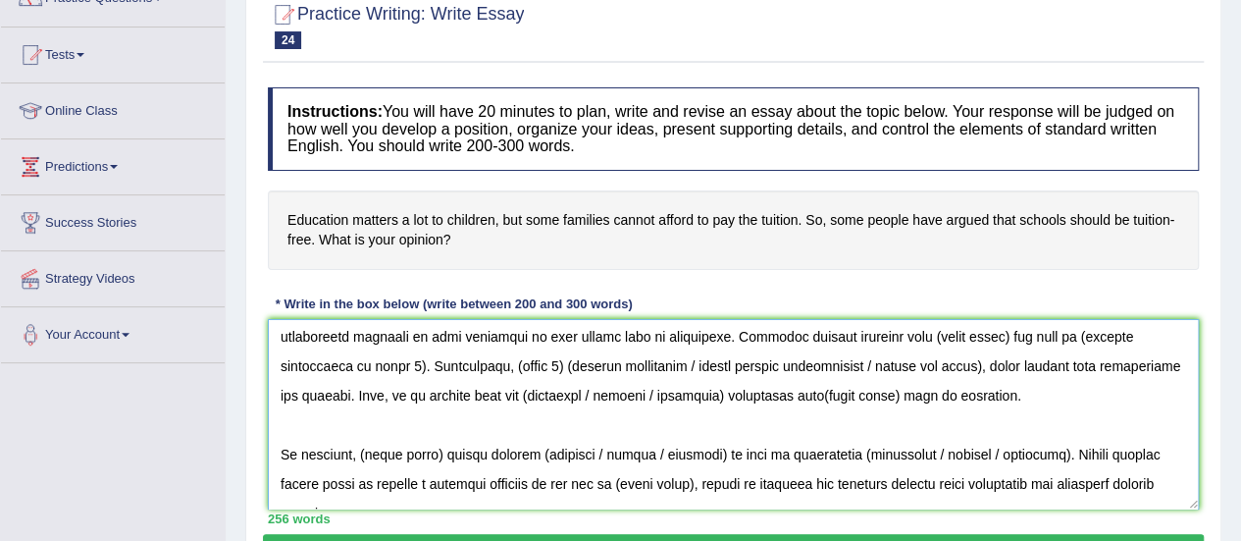
drag, startPoint x: 911, startPoint y: 335, endPoint x: 839, endPoint y: 333, distance: 71.7
click at [839, 333] on textarea at bounding box center [733, 414] width 931 height 190
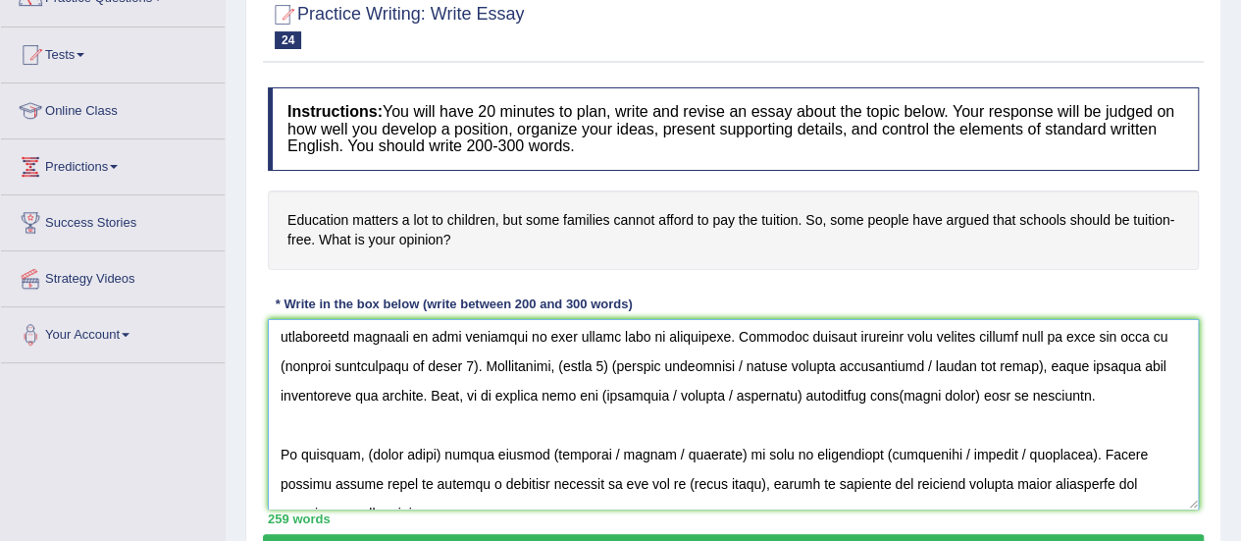
click at [410, 374] on textarea at bounding box center [733, 414] width 931 height 190
drag, startPoint x: 432, startPoint y: 366, endPoint x: 485, endPoint y: 363, distance: 53.1
click at [485, 363] on textarea at bounding box center [733, 414] width 931 height 190
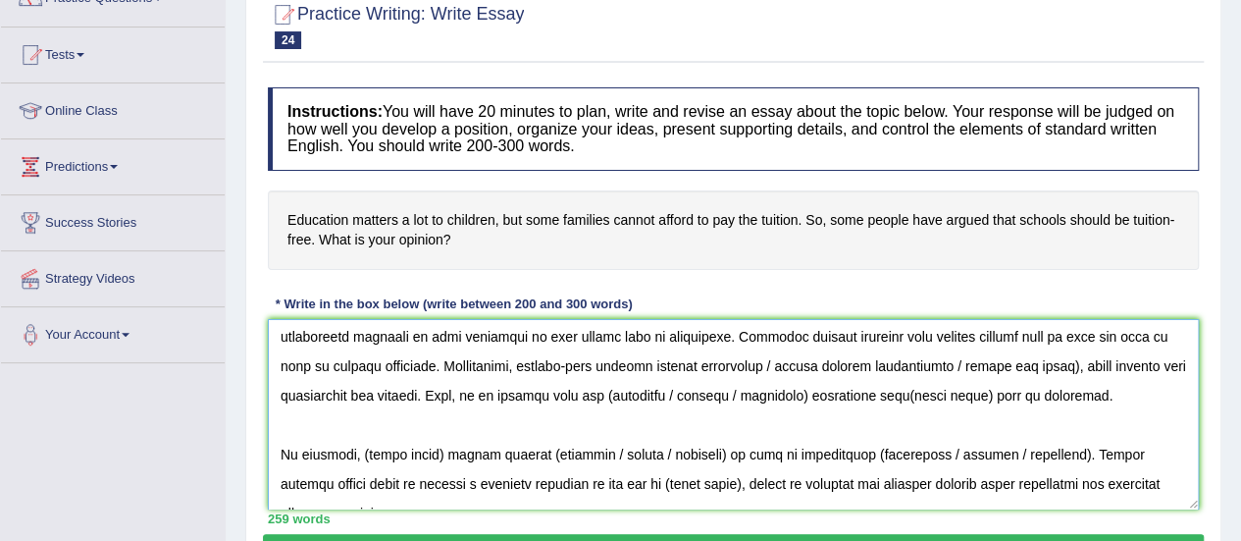
drag, startPoint x: 969, startPoint y: 362, endPoint x: 666, endPoint y: 358, distance: 303.2
click at [666, 358] on textarea at bounding box center [733, 414] width 931 height 190
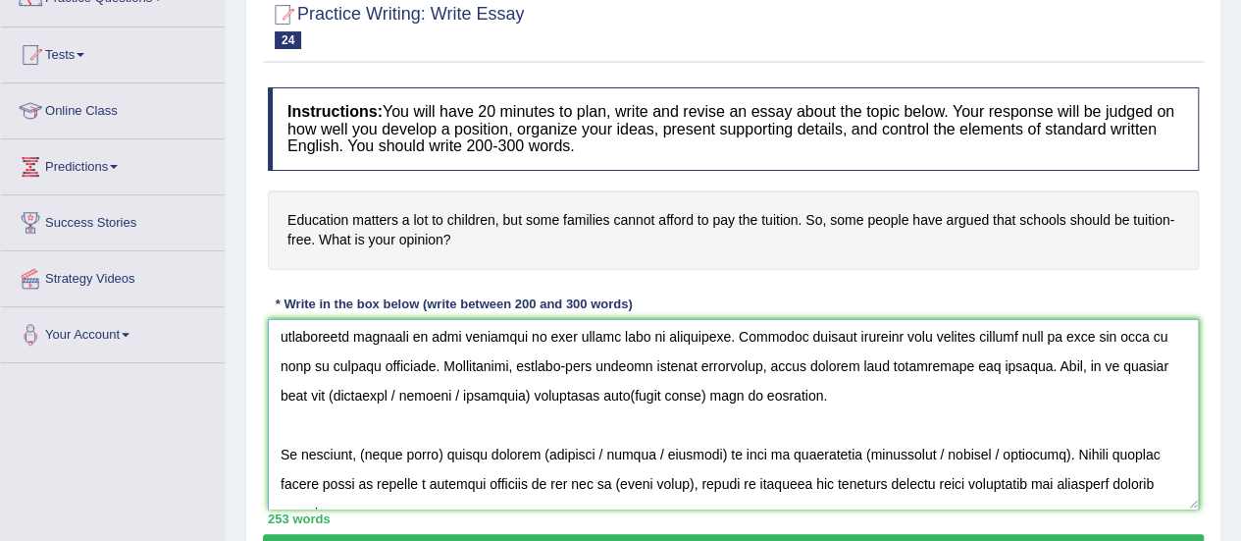
drag, startPoint x: 400, startPoint y: 393, endPoint x: 1166, endPoint y: 362, distance: 765.9
click at [1166, 362] on textarea at bounding box center [733, 414] width 931 height 190
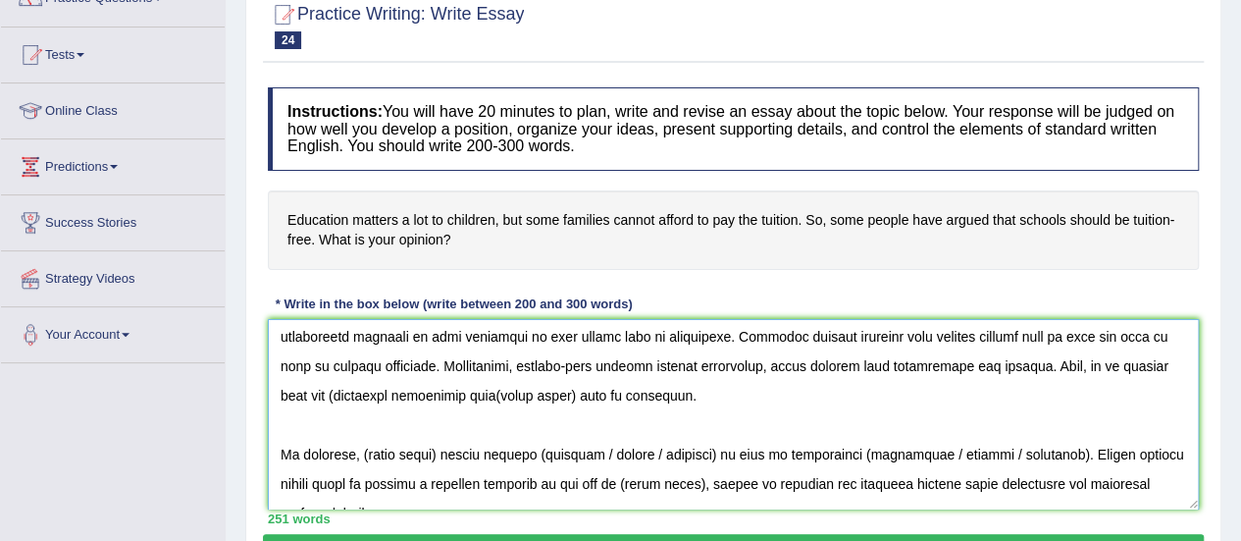
click at [1100, 368] on textarea at bounding box center [733, 414] width 931 height 190
click at [452, 397] on textarea at bounding box center [733, 414] width 931 height 190
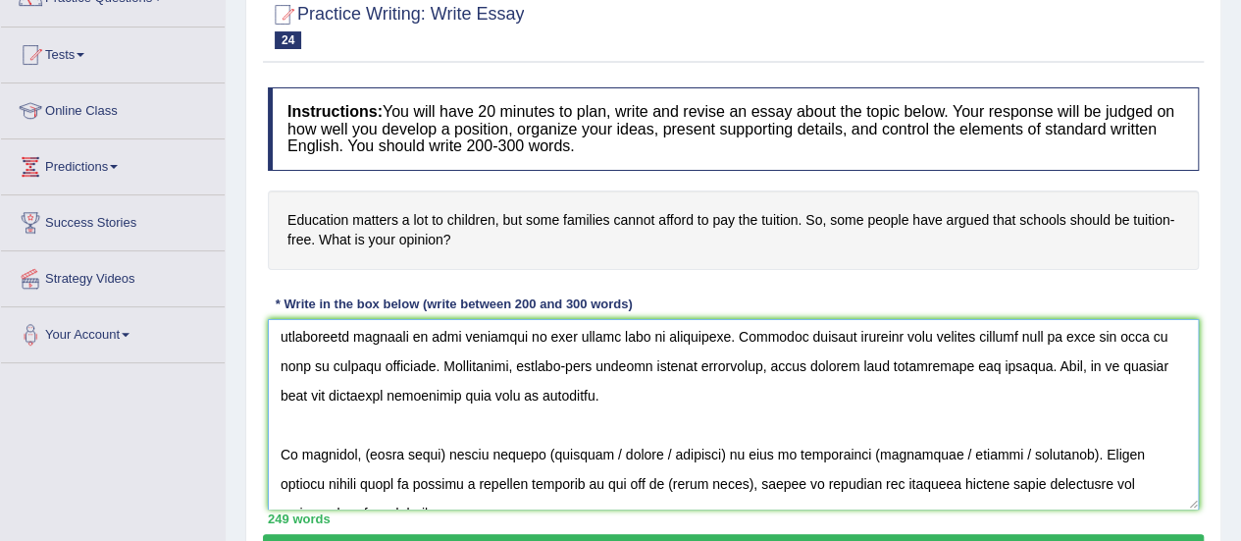
click at [319, 385] on textarea at bounding box center [733, 414] width 931 height 190
click at [369, 388] on textarea at bounding box center [733, 414] width 931 height 190
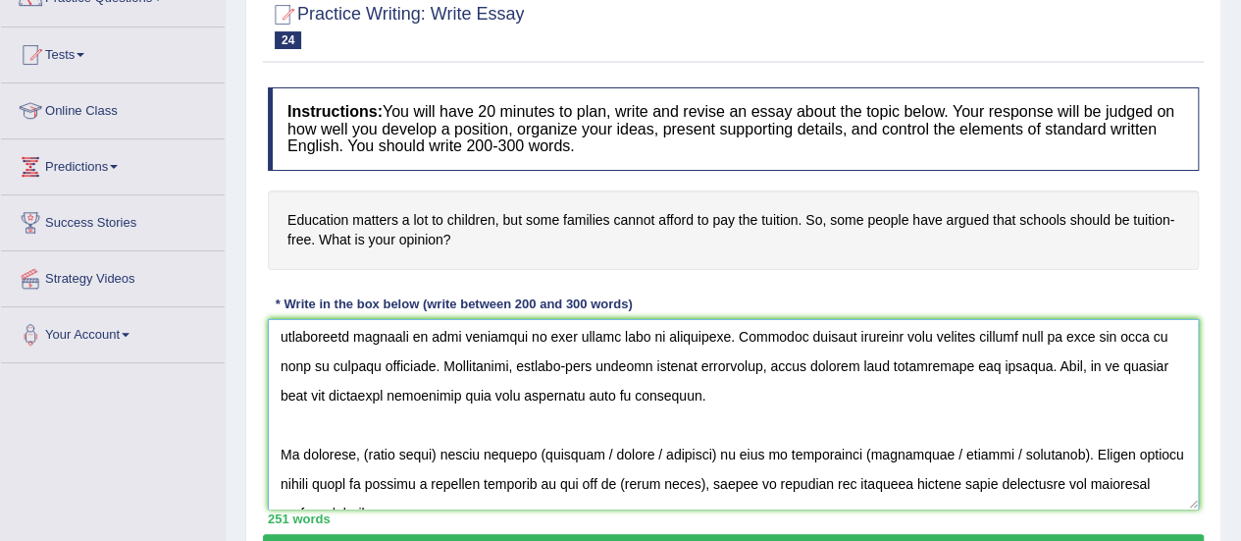
click at [433, 376] on textarea at bounding box center [733, 414] width 931 height 190
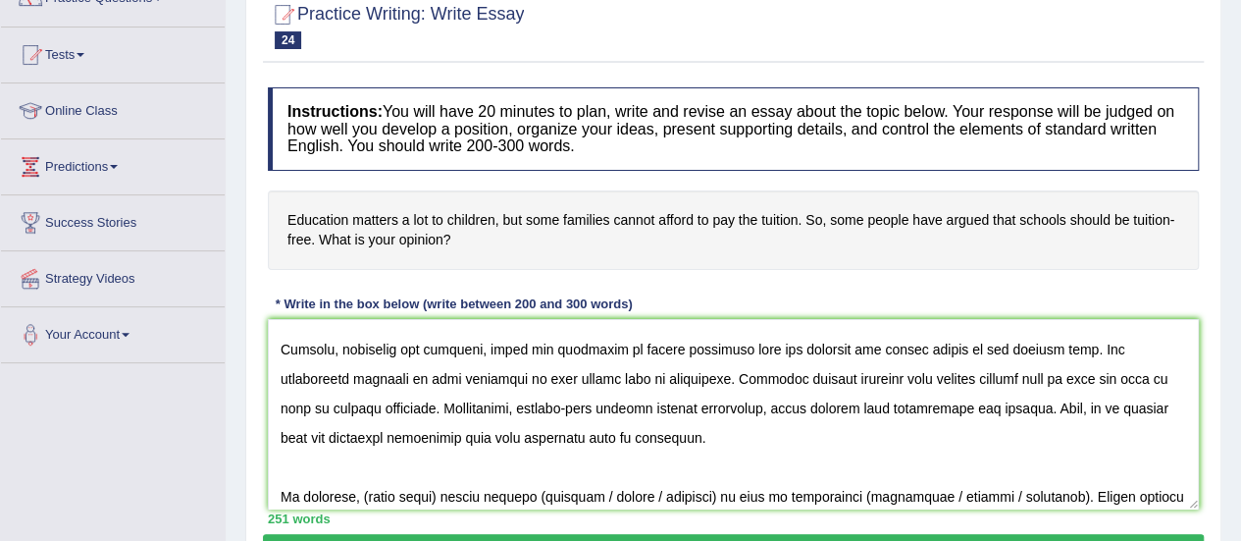
scroll to position [383, 0]
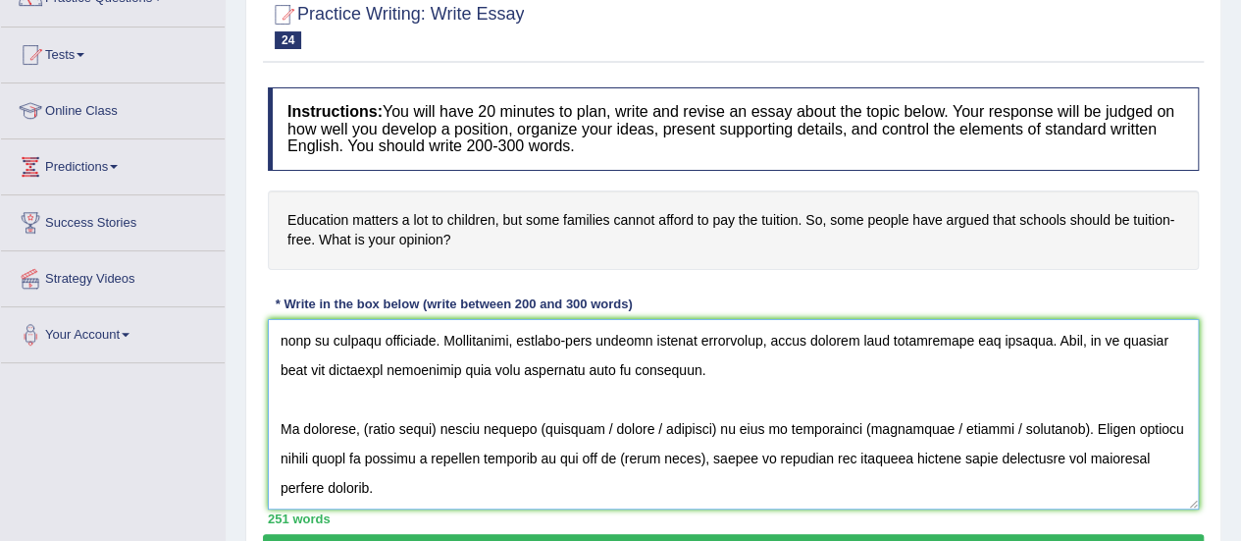
click at [440, 367] on textarea at bounding box center [733, 414] width 931 height 190
click at [547, 364] on textarea at bounding box center [733, 414] width 931 height 190
click at [721, 365] on textarea at bounding box center [733, 414] width 931 height 190
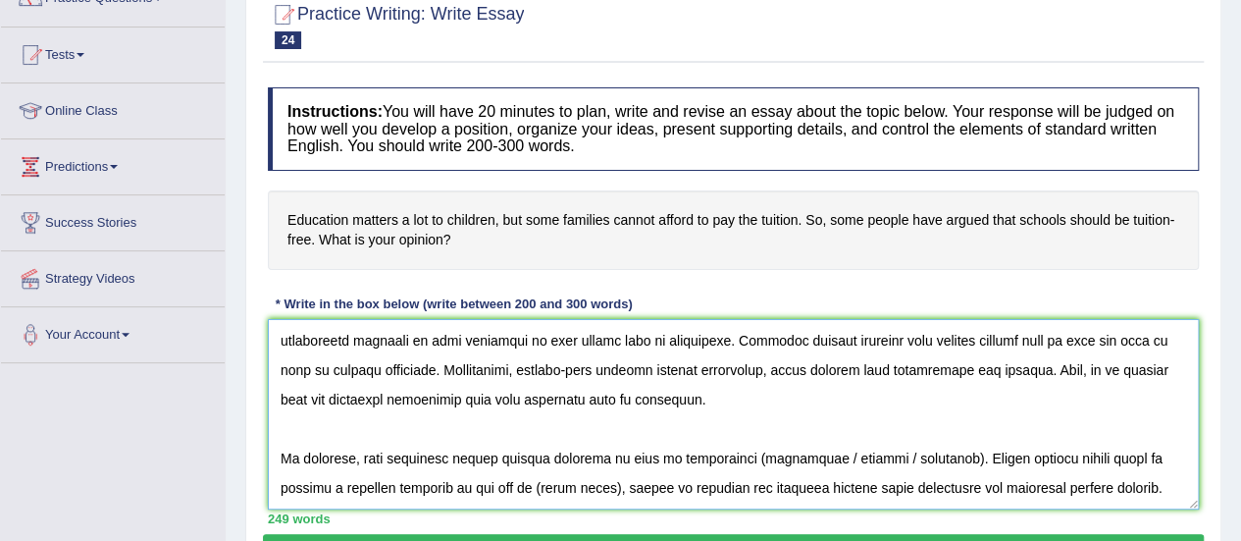
click at [726, 400] on textarea at bounding box center [733, 414] width 931 height 190
click at [912, 397] on textarea at bounding box center [733, 414] width 931 height 190
click at [418, 435] on textarea at bounding box center [733, 414] width 931 height 190
click at [339, 419] on textarea at bounding box center [733, 414] width 931 height 190
click at [427, 427] on textarea at bounding box center [733, 414] width 931 height 190
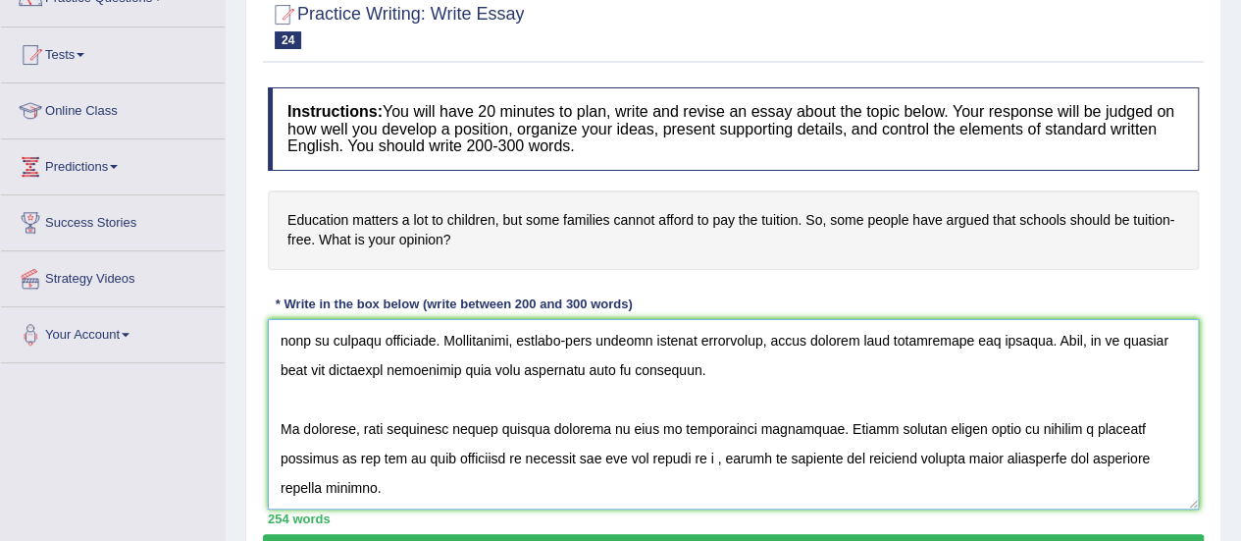
scroll to position [383, 0]
click at [808, 472] on textarea at bounding box center [733, 414] width 931 height 190
type textarea "The increasing influence of education for children on our lives has ignited num…"
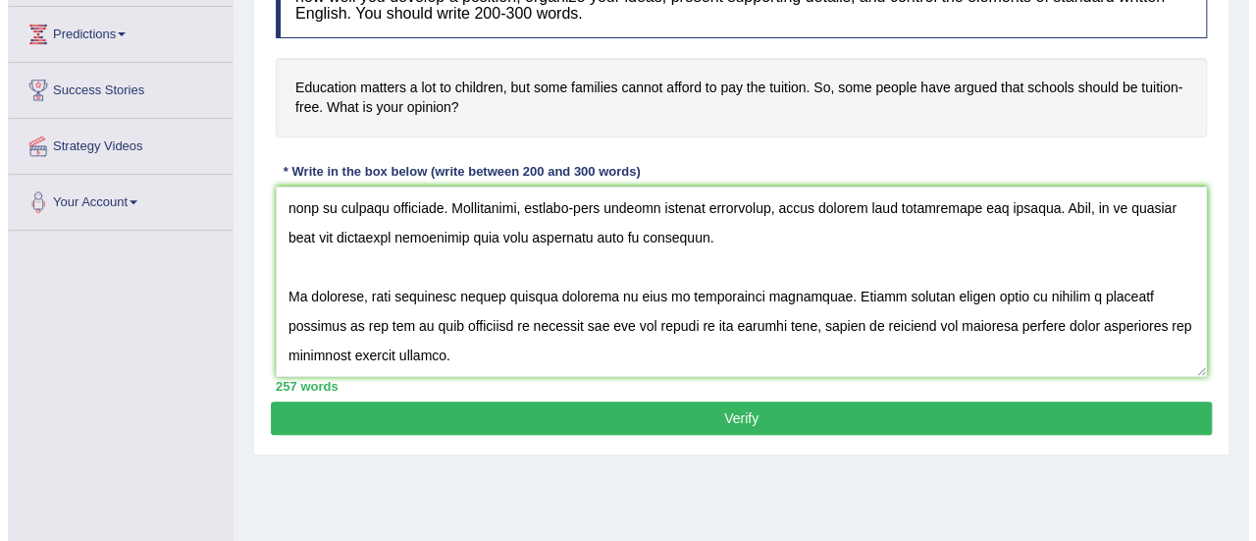
scroll to position [316, 0]
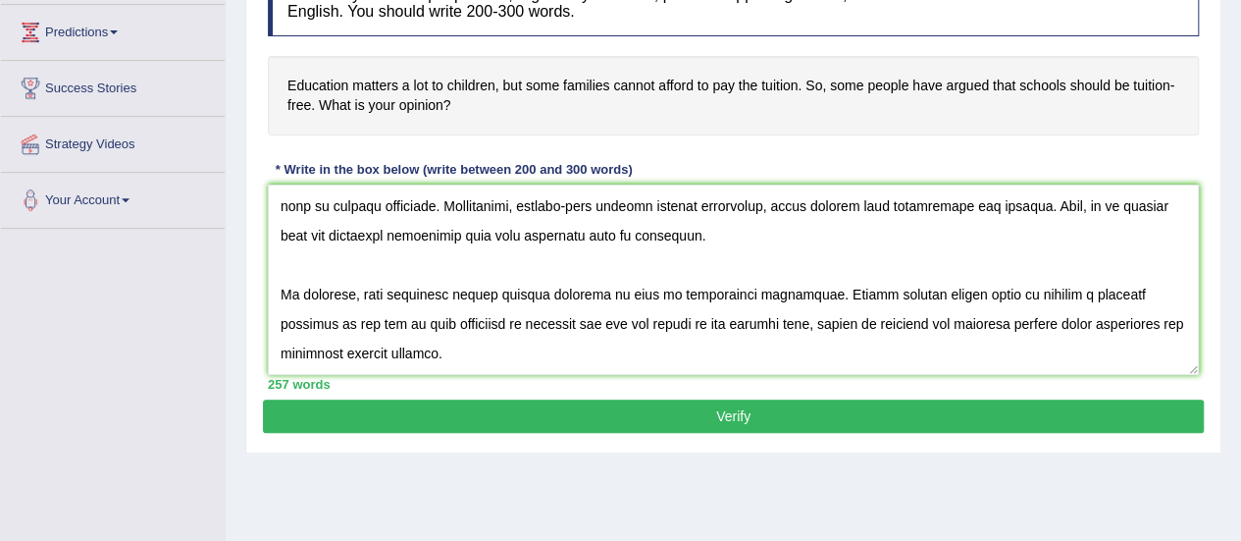
click at [724, 404] on button "Verify" at bounding box center [733, 415] width 941 height 33
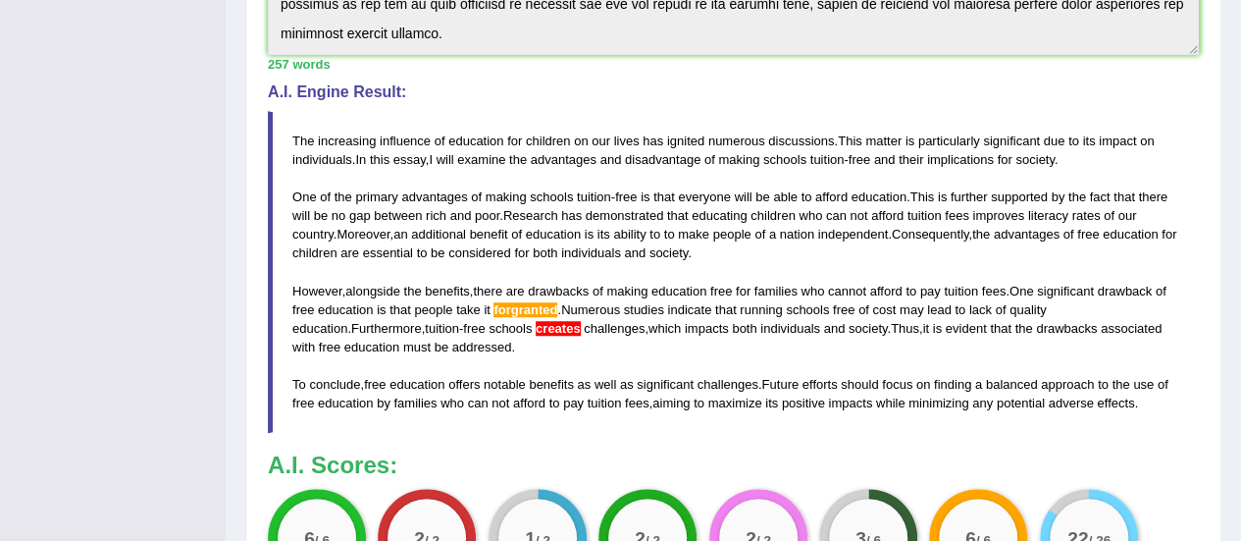
scroll to position [606, 0]
click at [546, 311] on span "forgranted" at bounding box center [526, 309] width 64 height 15
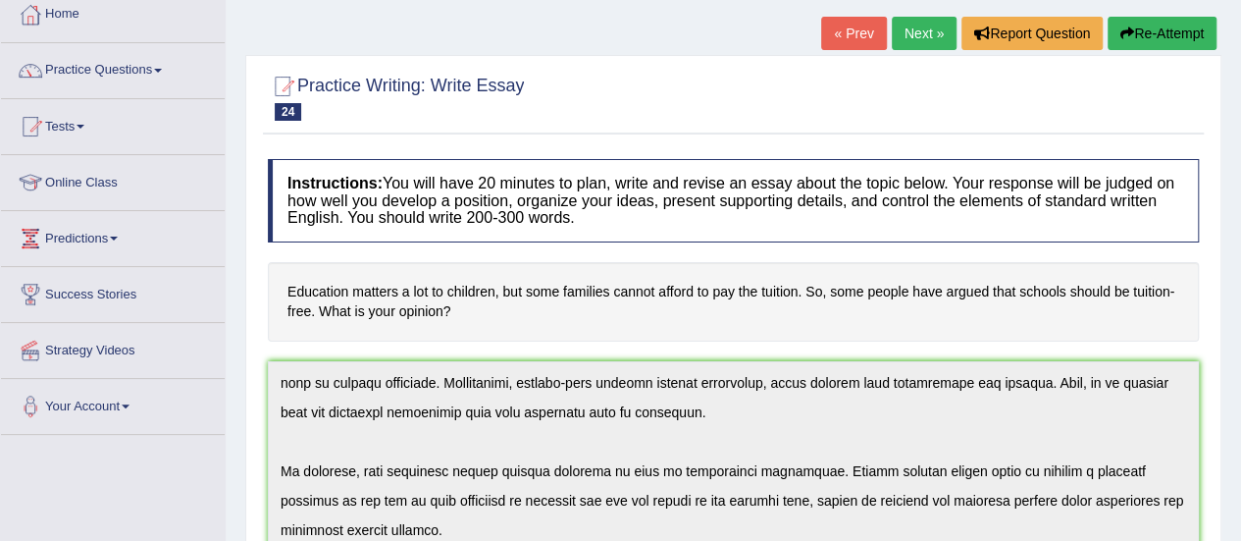
scroll to position [80, 0]
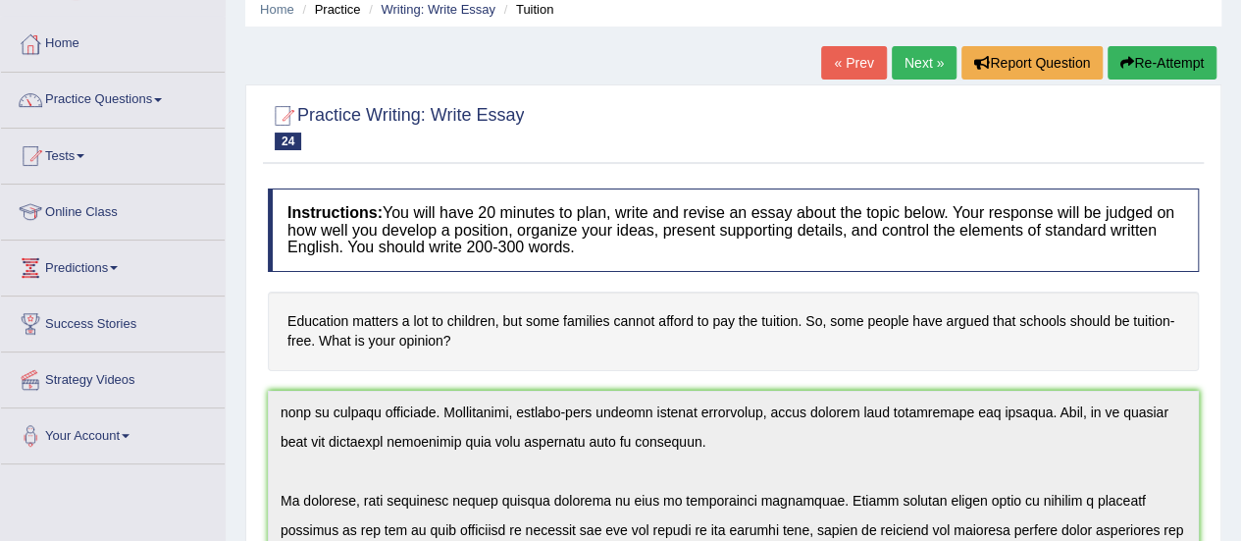
click at [1191, 48] on button "Re-Attempt" at bounding box center [1162, 62] width 109 height 33
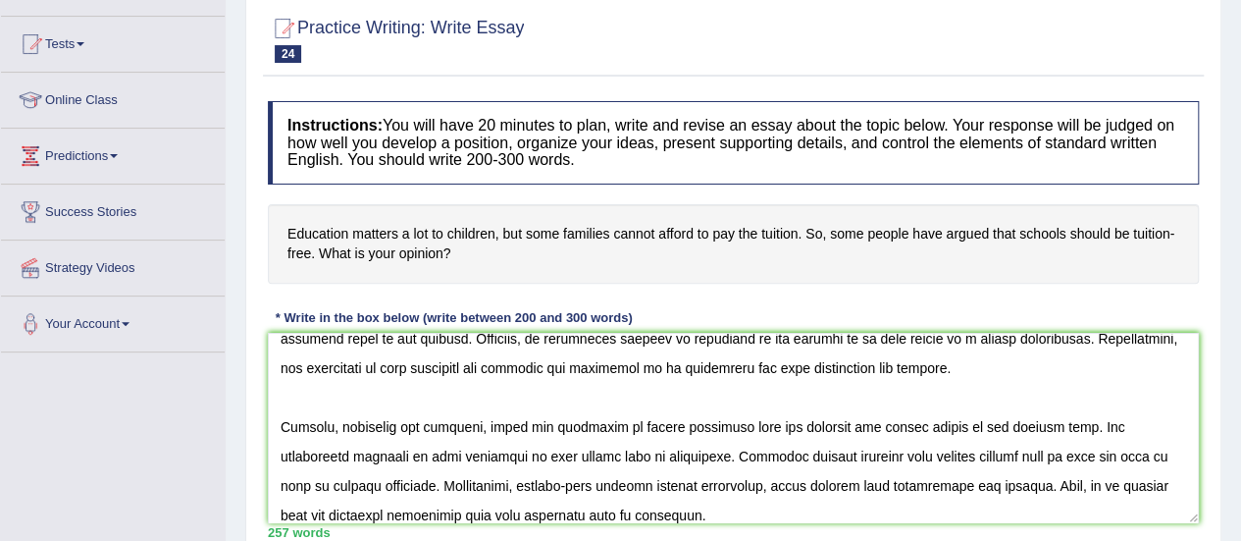
scroll to position [173, 0]
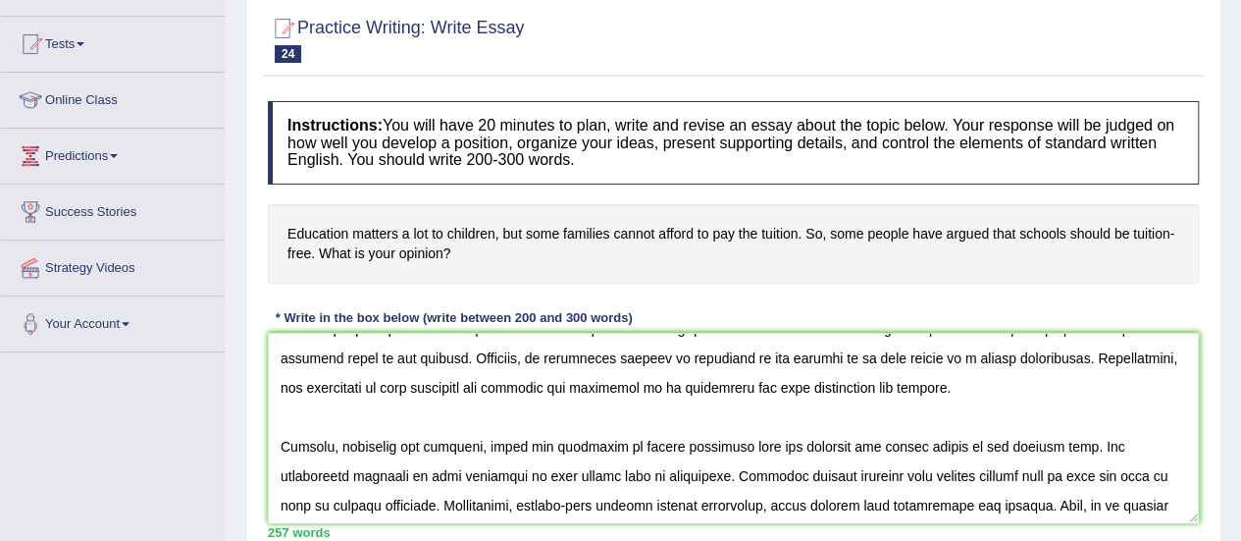
click at [591, 476] on textarea at bounding box center [733, 428] width 931 height 190
click at [592, 500] on textarea at bounding box center [733, 428] width 931 height 190
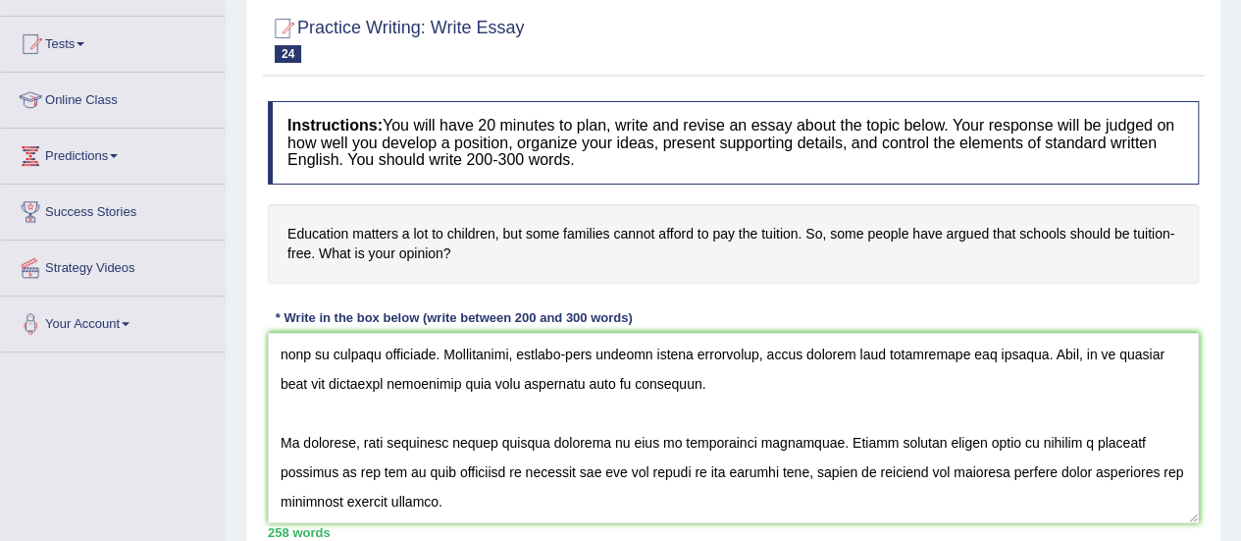
scroll to position [489, 0]
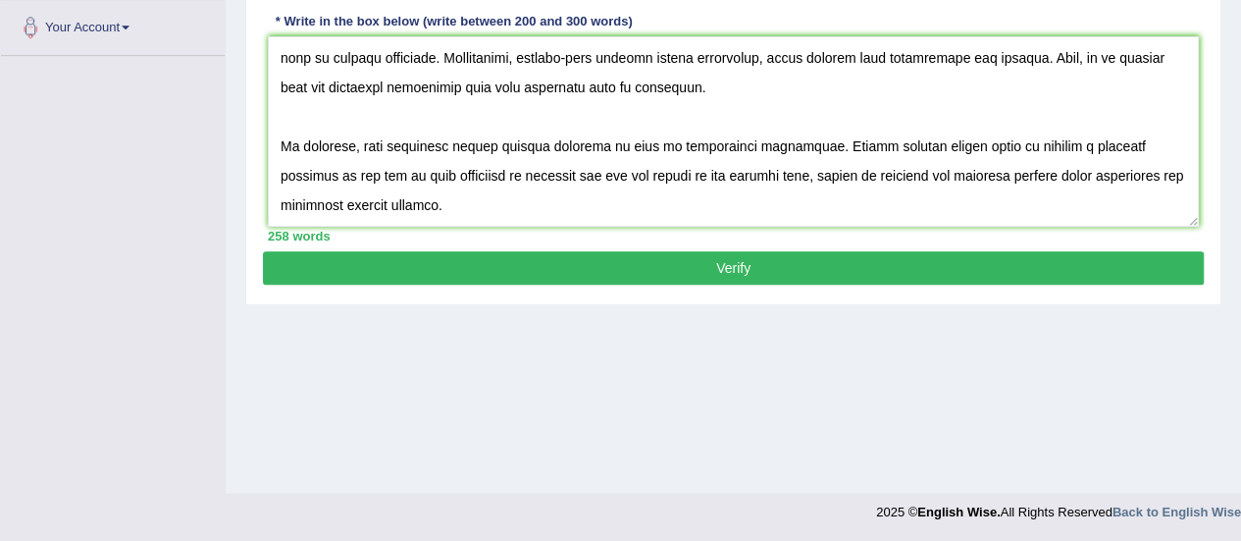
type textarea "The increasing influence of education for children on our lives has ignited num…"
click at [341, 273] on button "Verify" at bounding box center [733, 267] width 941 height 33
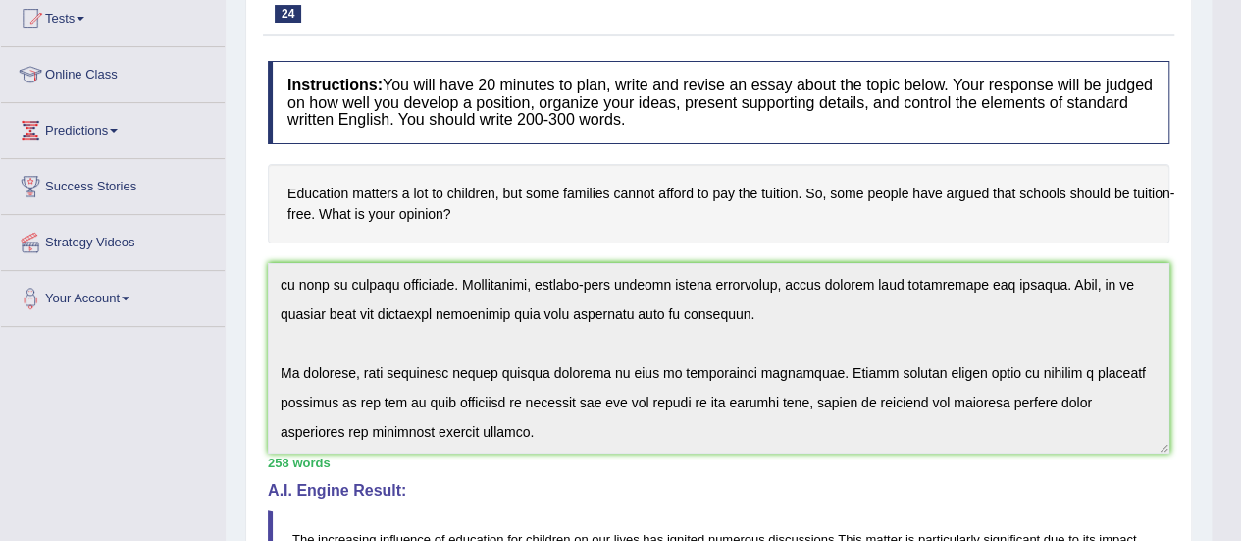
scroll to position [0, 0]
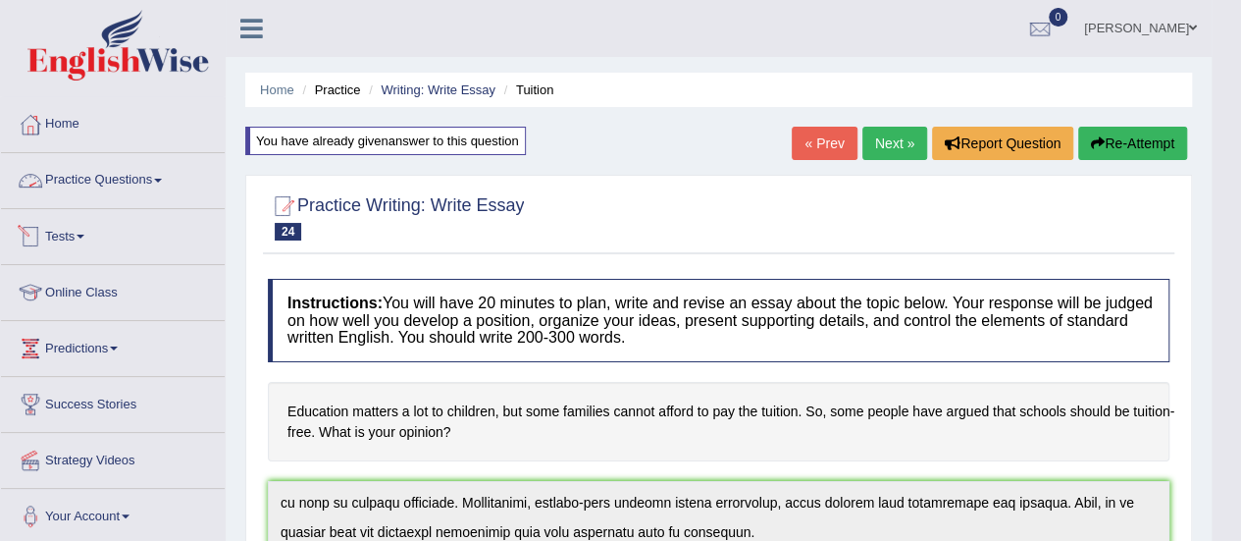
click at [101, 182] on link "Practice Questions" at bounding box center [113, 177] width 224 height 49
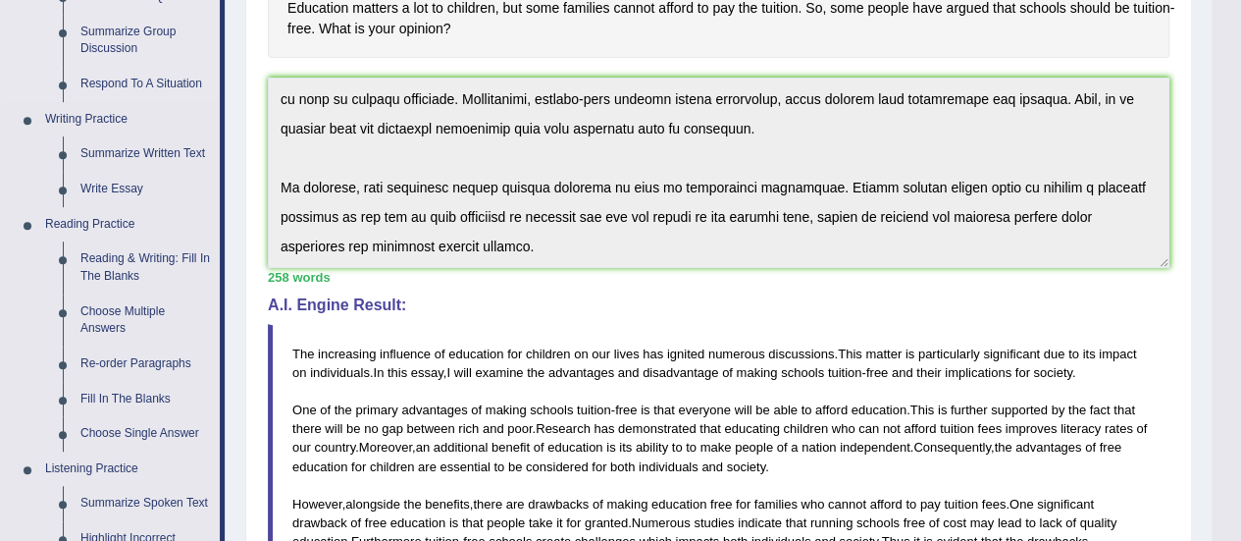
scroll to position [402, 0]
click at [86, 182] on link "Write Essay" at bounding box center [146, 190] width 148 height 35
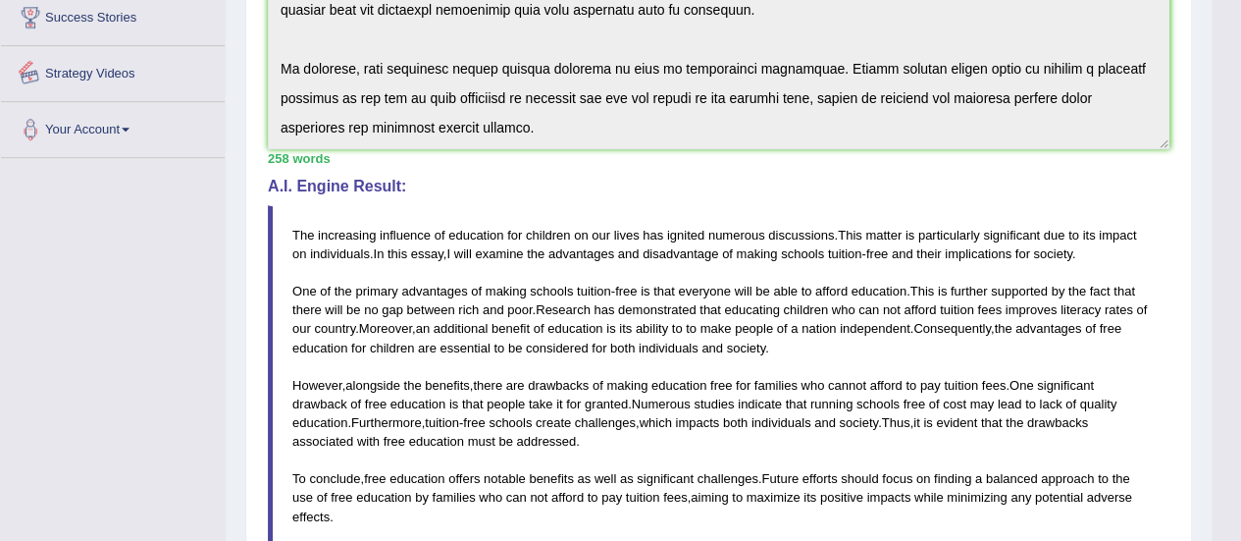
scroll to position [590, 0]
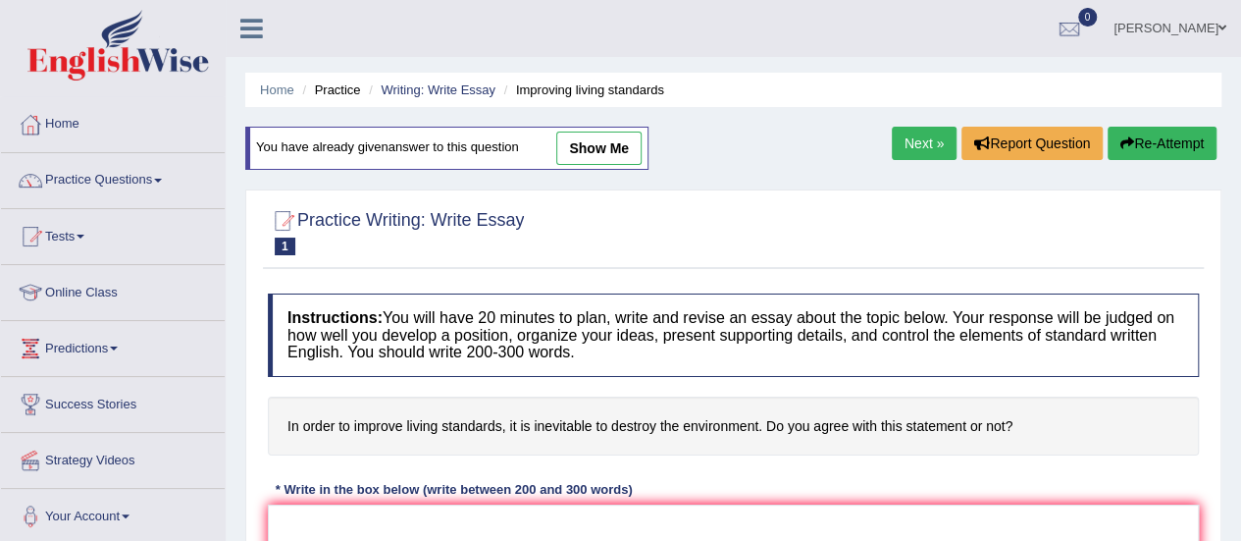
click at [626, 148] on link "show me" at bounding box center [598, 147] width 85 height 33
type textarea "The increasing influence of destruction of environment on our lives has ignited…"
